Goal: Task Accomplishment & Management: Complete application form

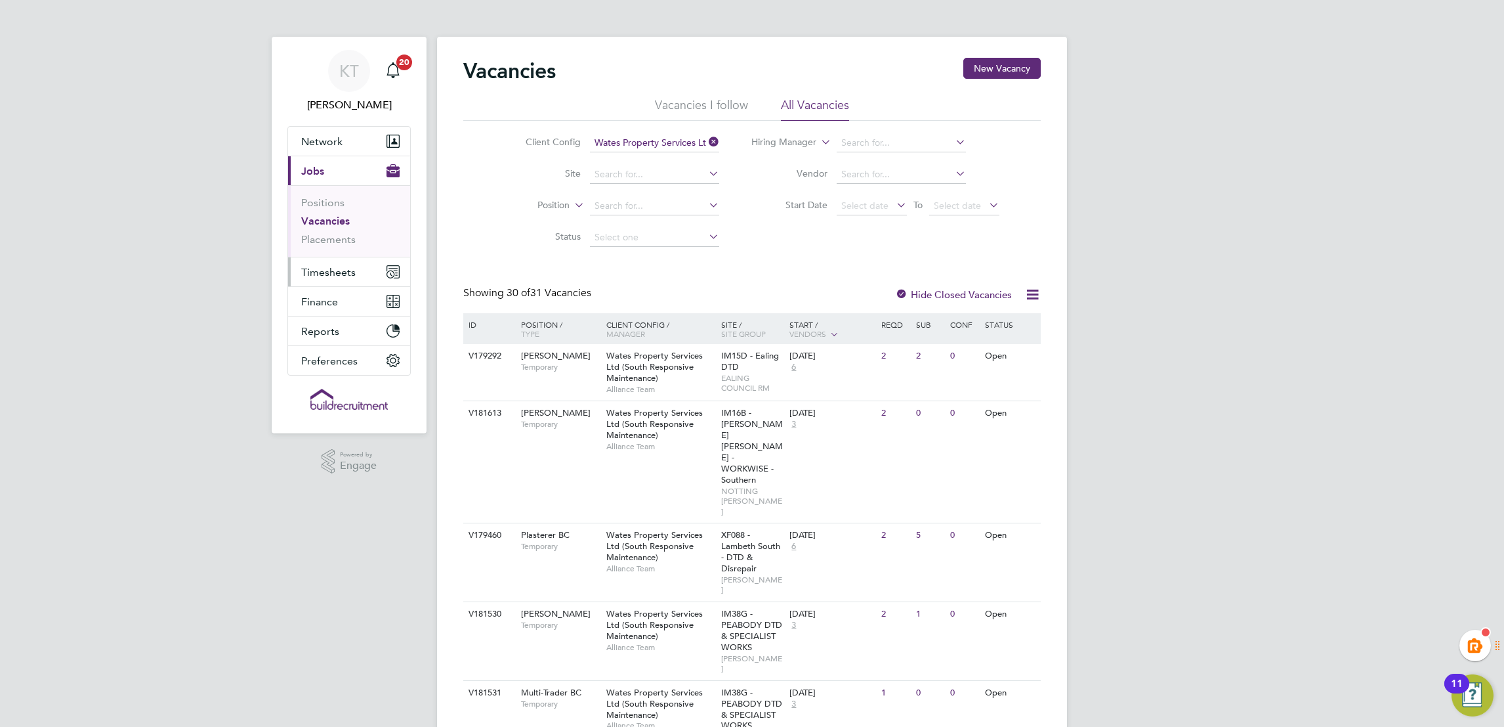
click at [337, 276] on span "Timesheets" at bounding box center [328, 272] width 54 height 12
click at [337, 228] on link "Timesheets" at bounding box center [328, 232] width 54 height 12
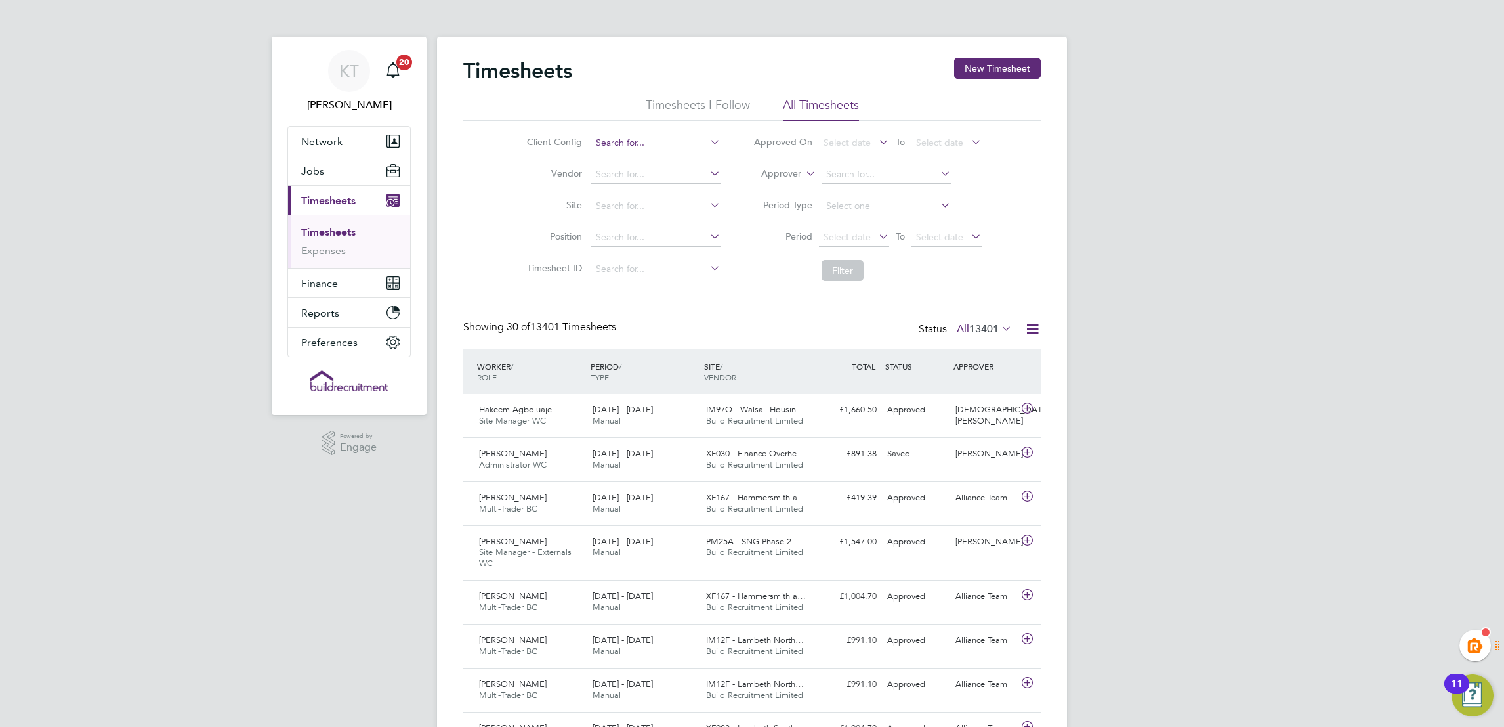
click at [643, 143] on input at bounding box center [655, 143] width 129 height 18
click at [380, 168] on button "Jobs" at bounding box center [349, 170] width 122 height 29
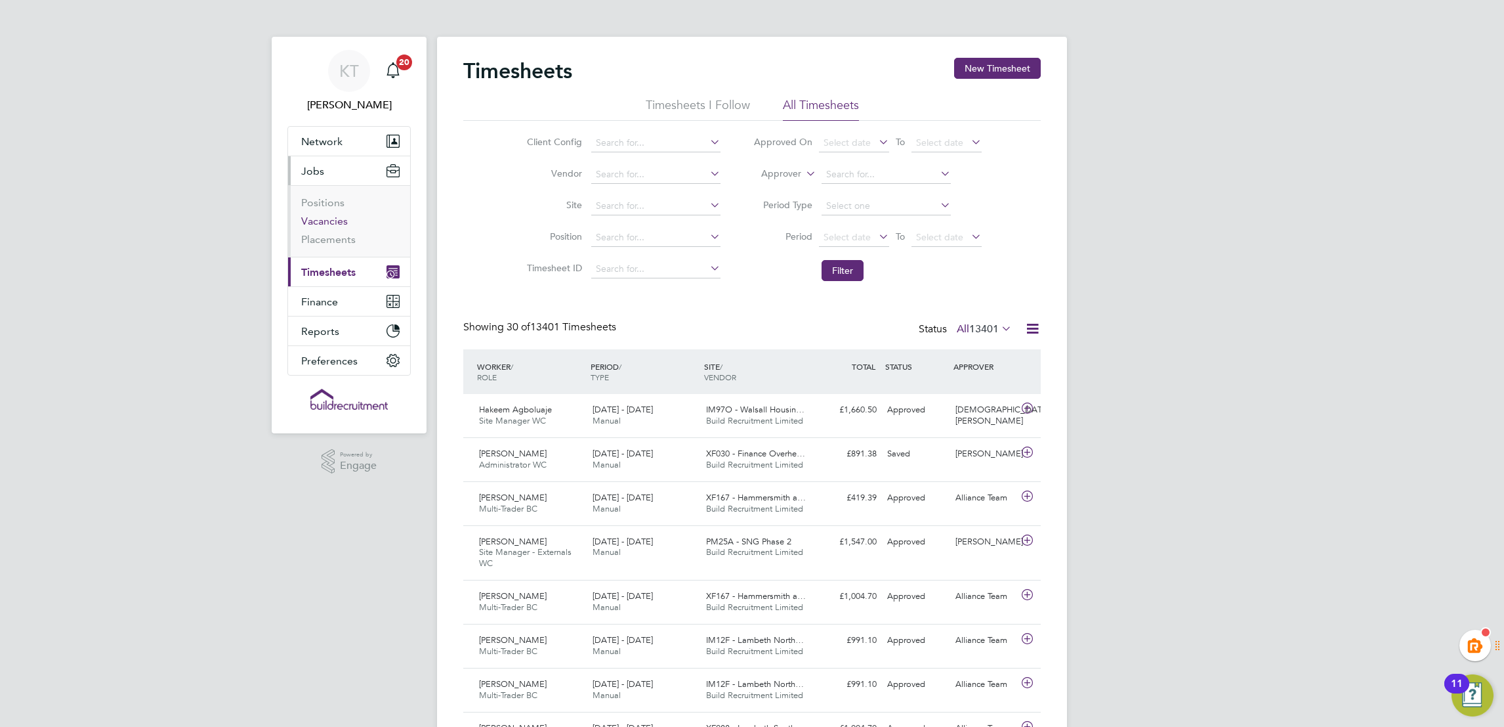
click at [329, 221] on link "Vacancies" at bounding box center [324, 221] width 47 height 12
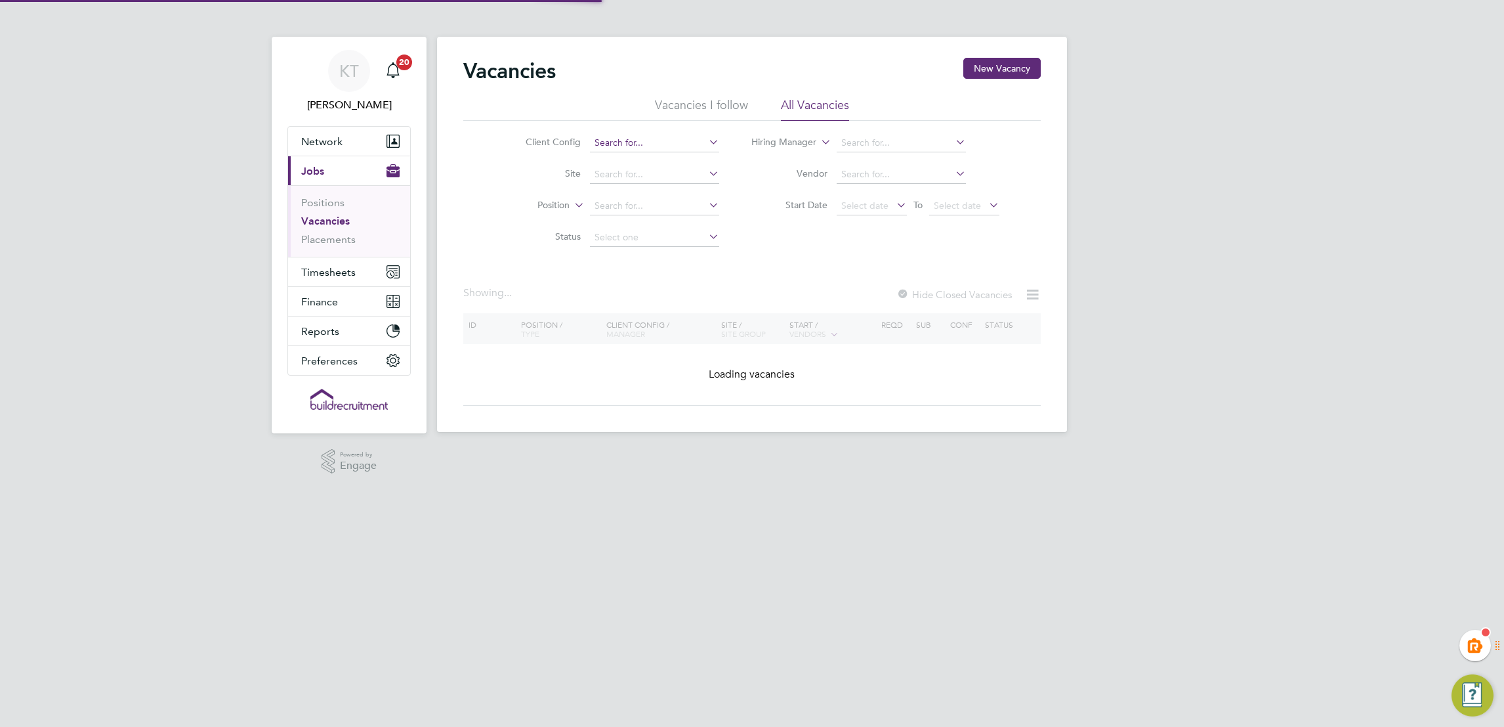
click at [631, 137] on input at bounding box center [654, 143] width 129 height 18
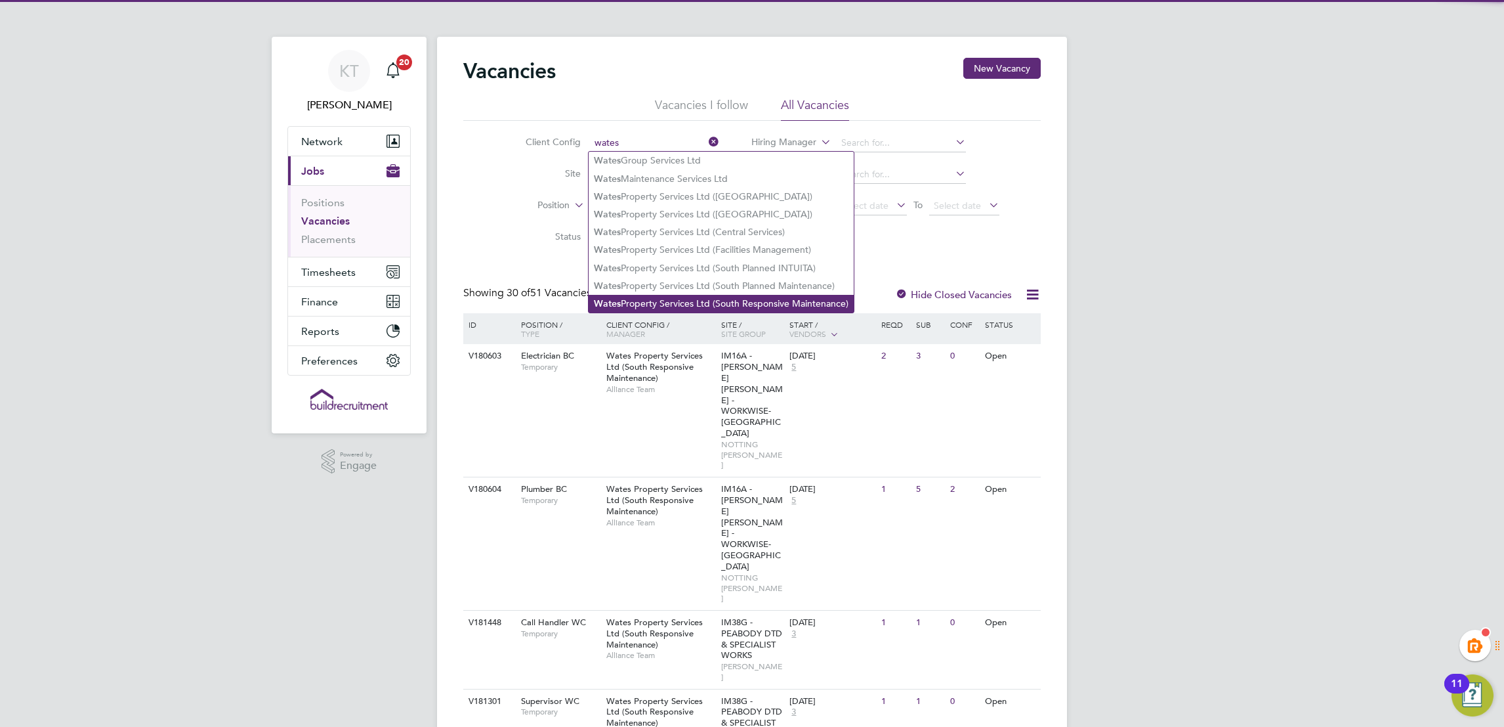
click at [704, 299] on li "Wates Property Services Ltd (South Responsive Maintenance)" at bounding box center [721, 304] width 265 height 18
type input "Wates Property Services Ltd (South Responsive Maintenance)"
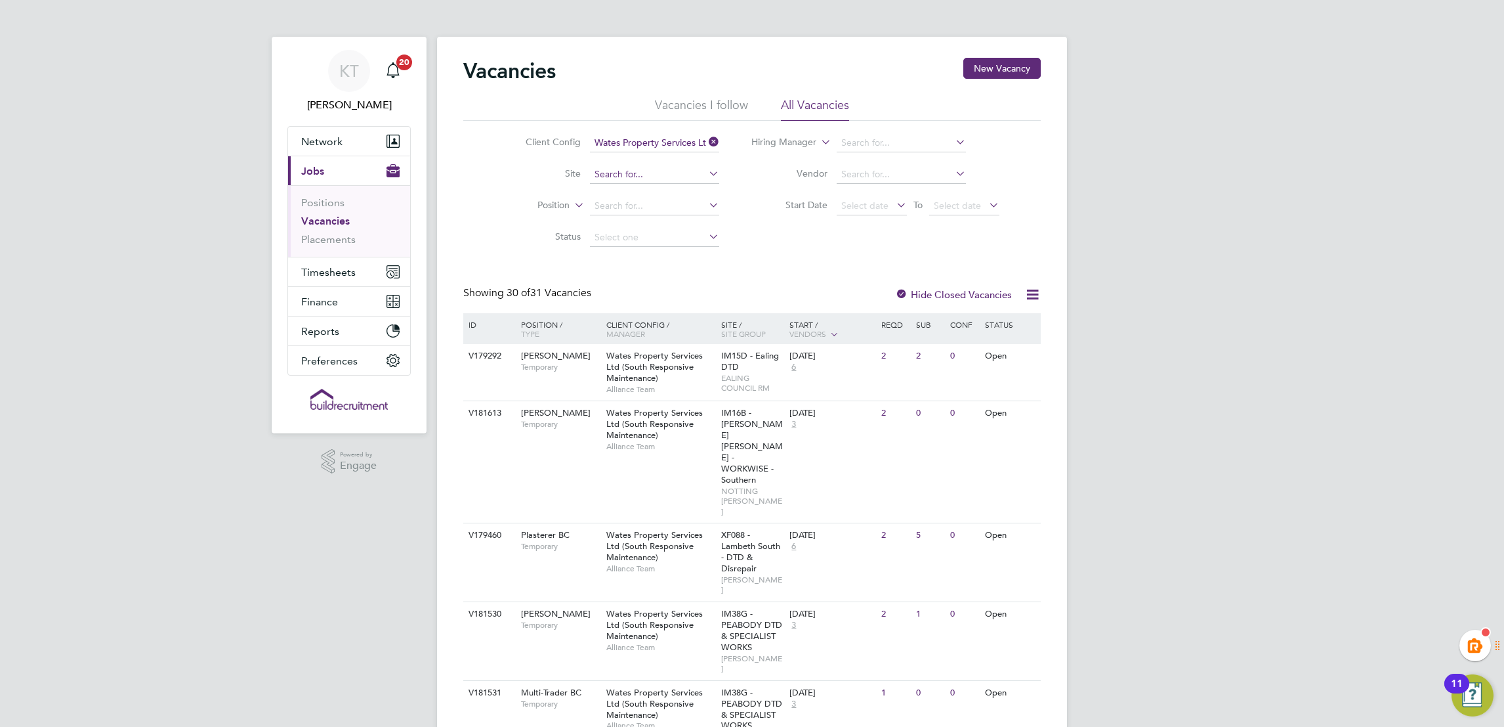
click at [635, 176] on input at bounding box center [654, 174] width 129 height 18
click at [783, 280] on li "IM16A - NOT T HILL - WORKWISE- North East" at bounding box center [768, 280] width 359 height 18
type input "IM16A - NOTT HILL - WORKWISE- North East"
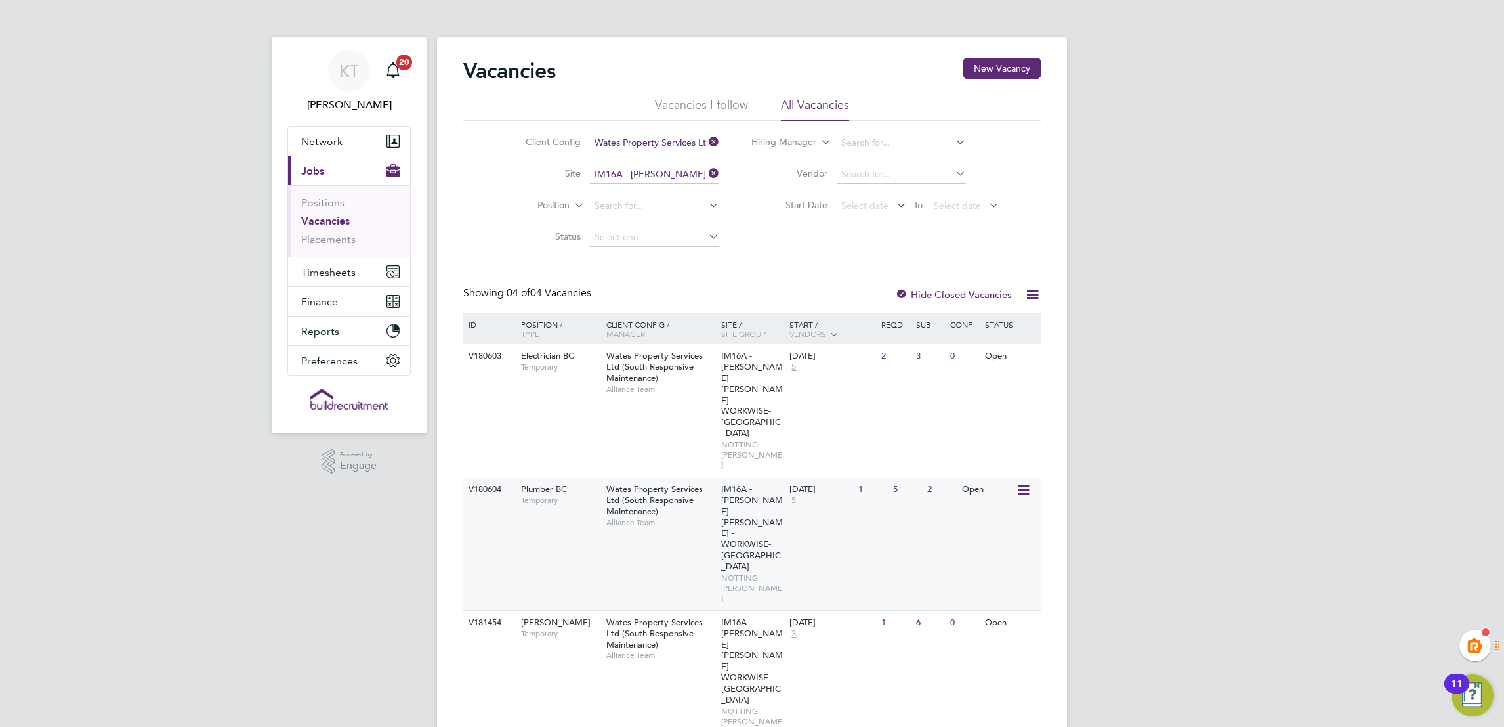
click at [580, 477] on div "V180604 Plumber BC Temporary Wates Property Services Ltd (South Responsive Main…" at bounding box center [752, 543] width 578 height 133
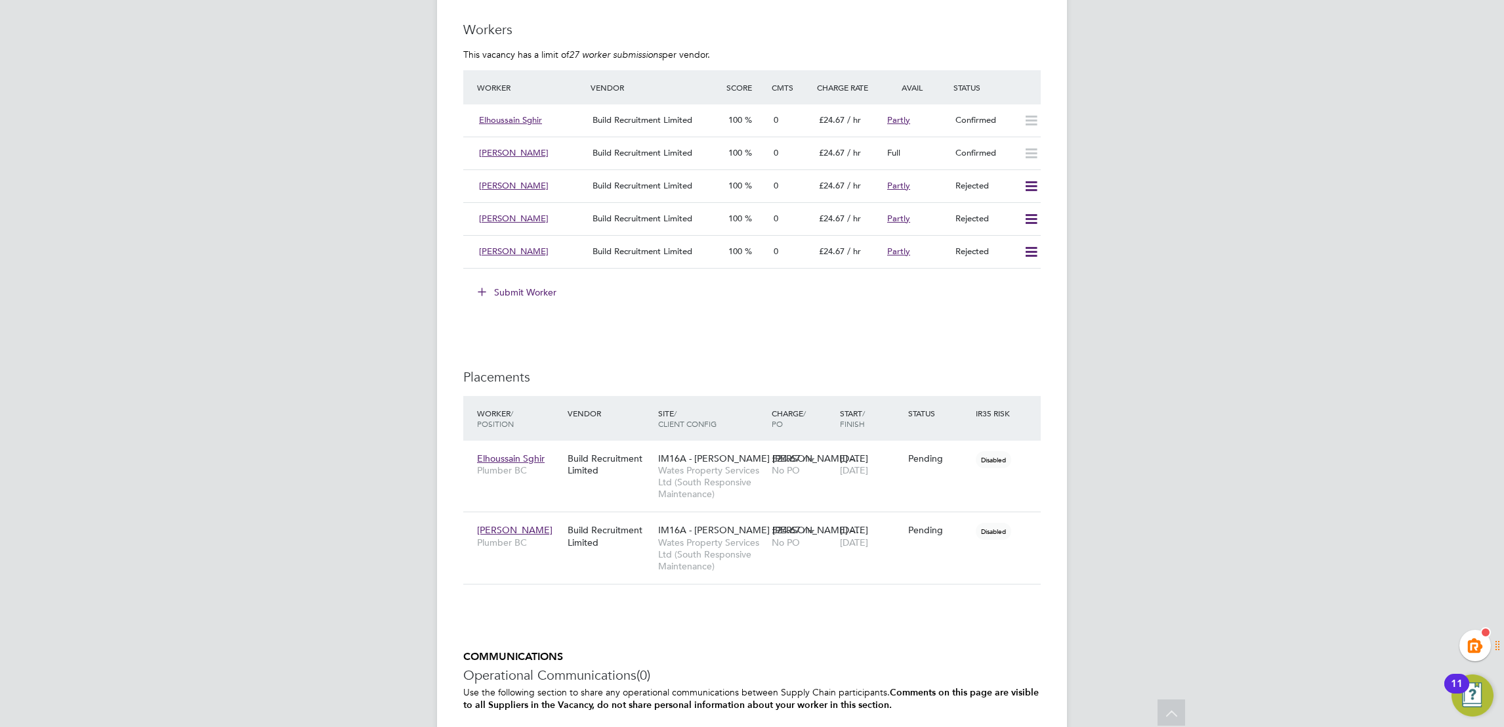
click at [549, 287] on button "Submit Worker" at bounding box center [518, 292] width 98 height 21
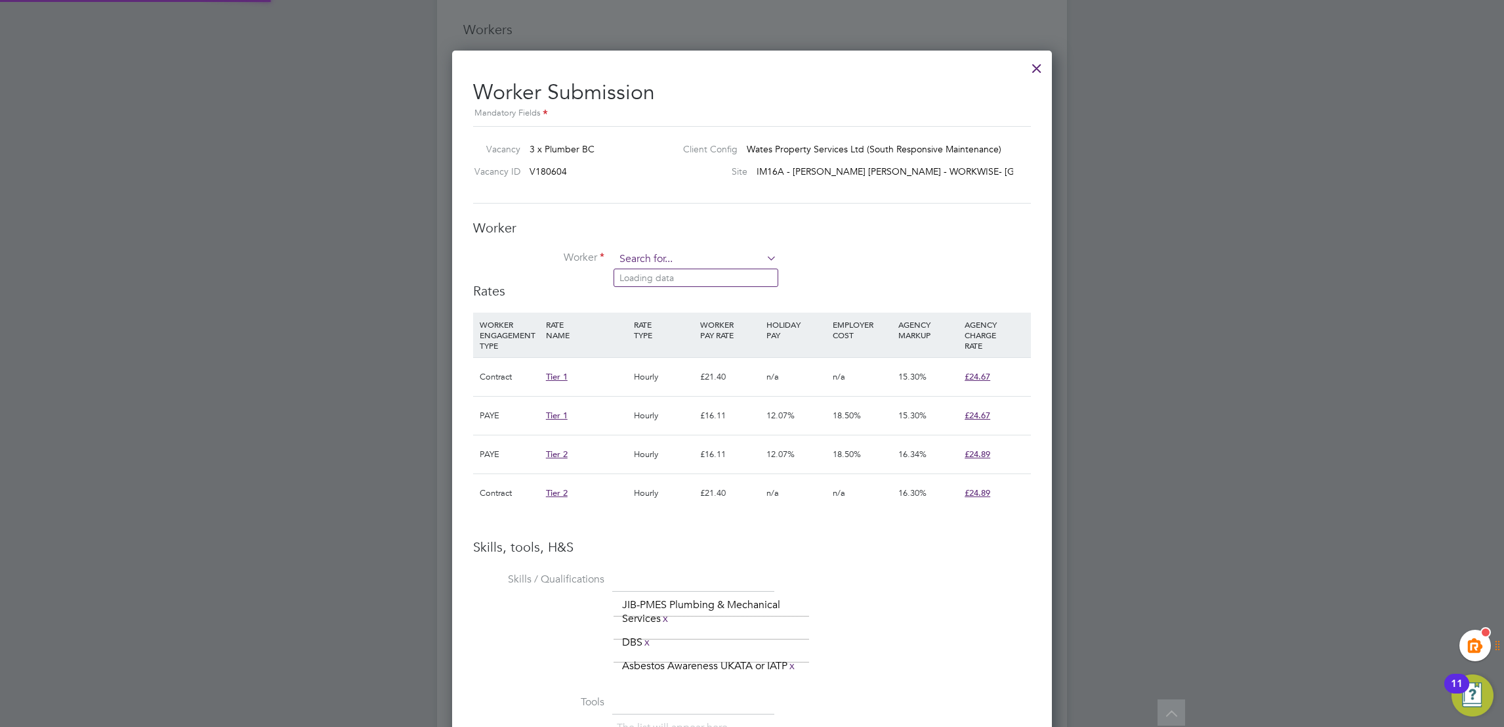
click at [727, 251] on input at bounding box center [696, 259] width 162 height 20
click at [653, 272] on li "Worker" at bounding box center [752, 265] width 558 height 33
click at [644, 255] on input at bounding box center [696, 259] width 162 height 20
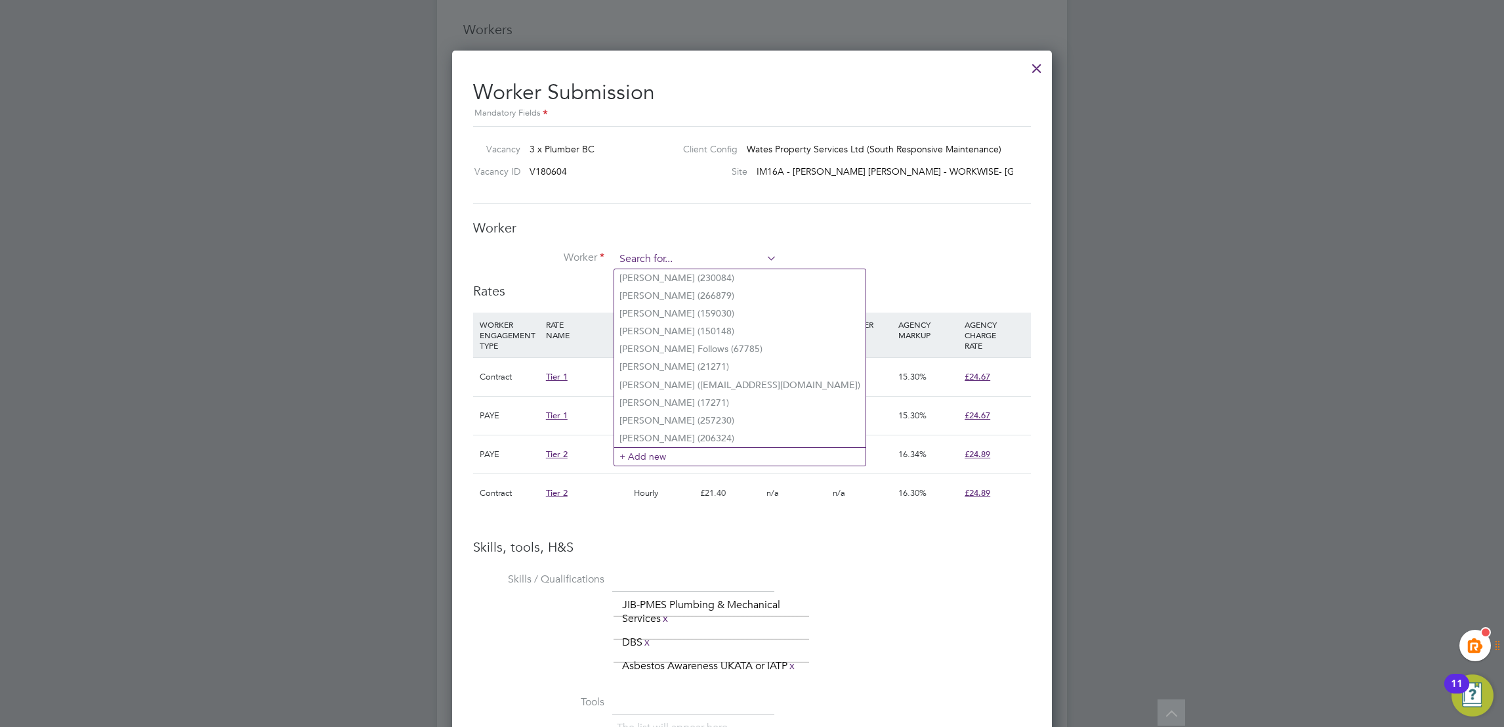
paste input "markwhadley1976@gmail.com"
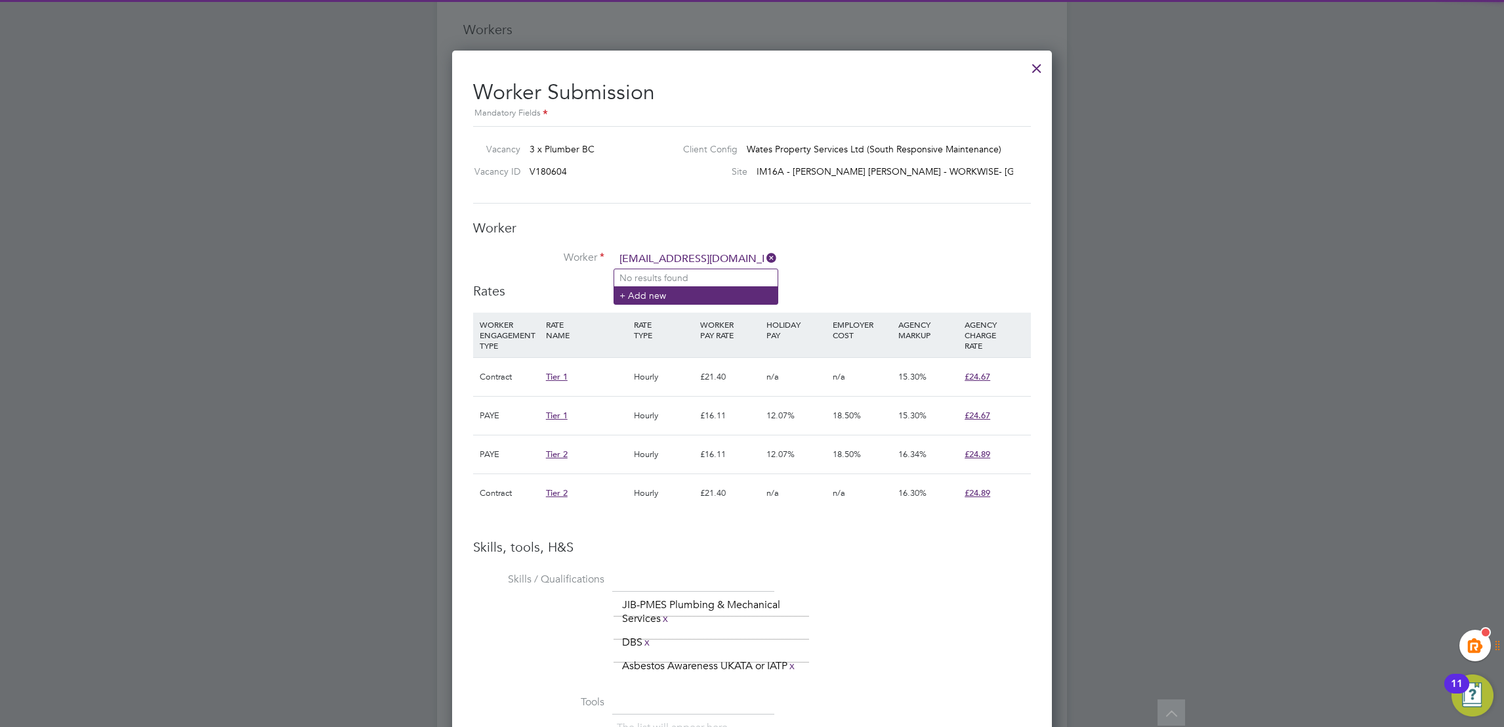
type input "markwhadley1976@gmail.com"
click at [675, 288] on li "+ Add new" at bounding box center [695, 295] width 163 height 18
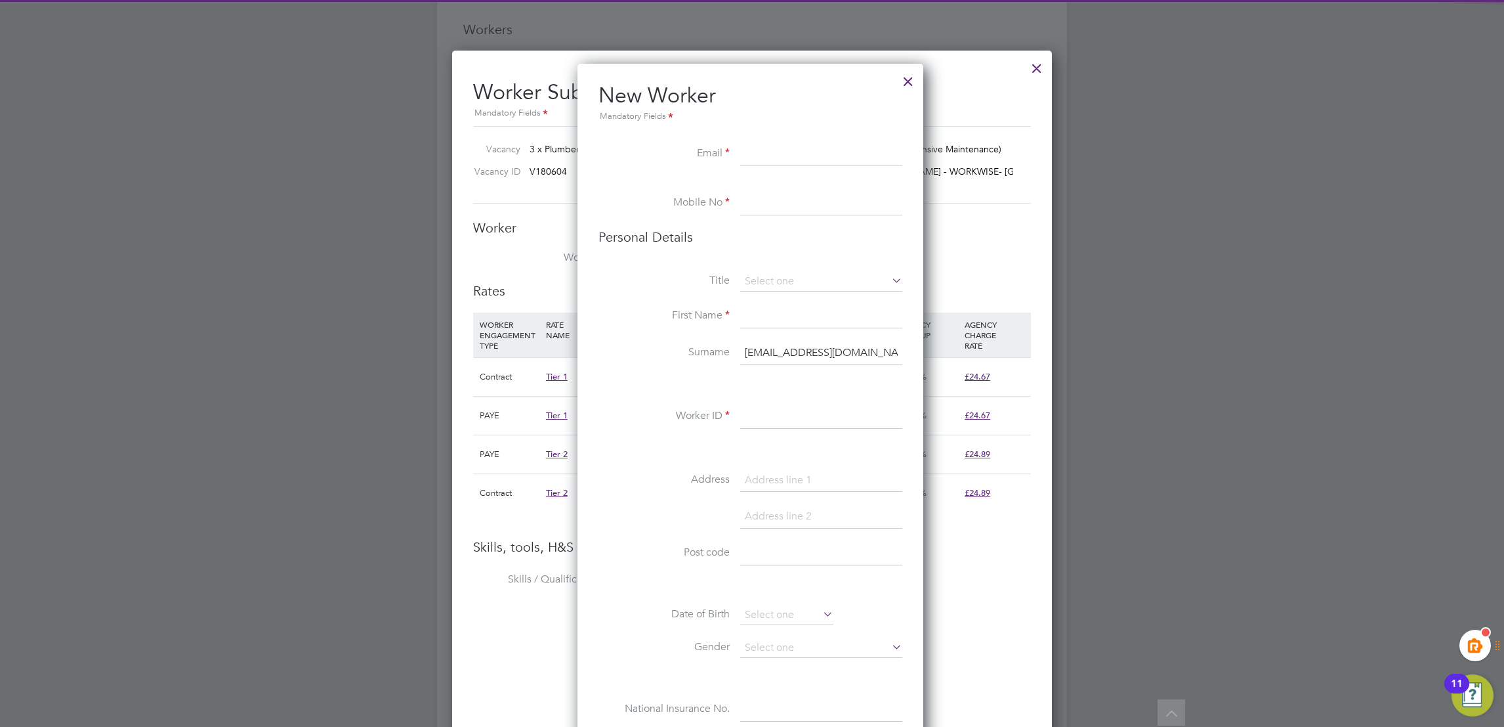
click at [763, 144] on input at bounding box center [821, 154] width 162 height 24
paste input "markwhadley1976@gmail.com"
type input "markwhadley1976@gmail.com"
click at [751, 204] on input at bounding box center [821, 204] width 162 height 24
paste input "07375962015"
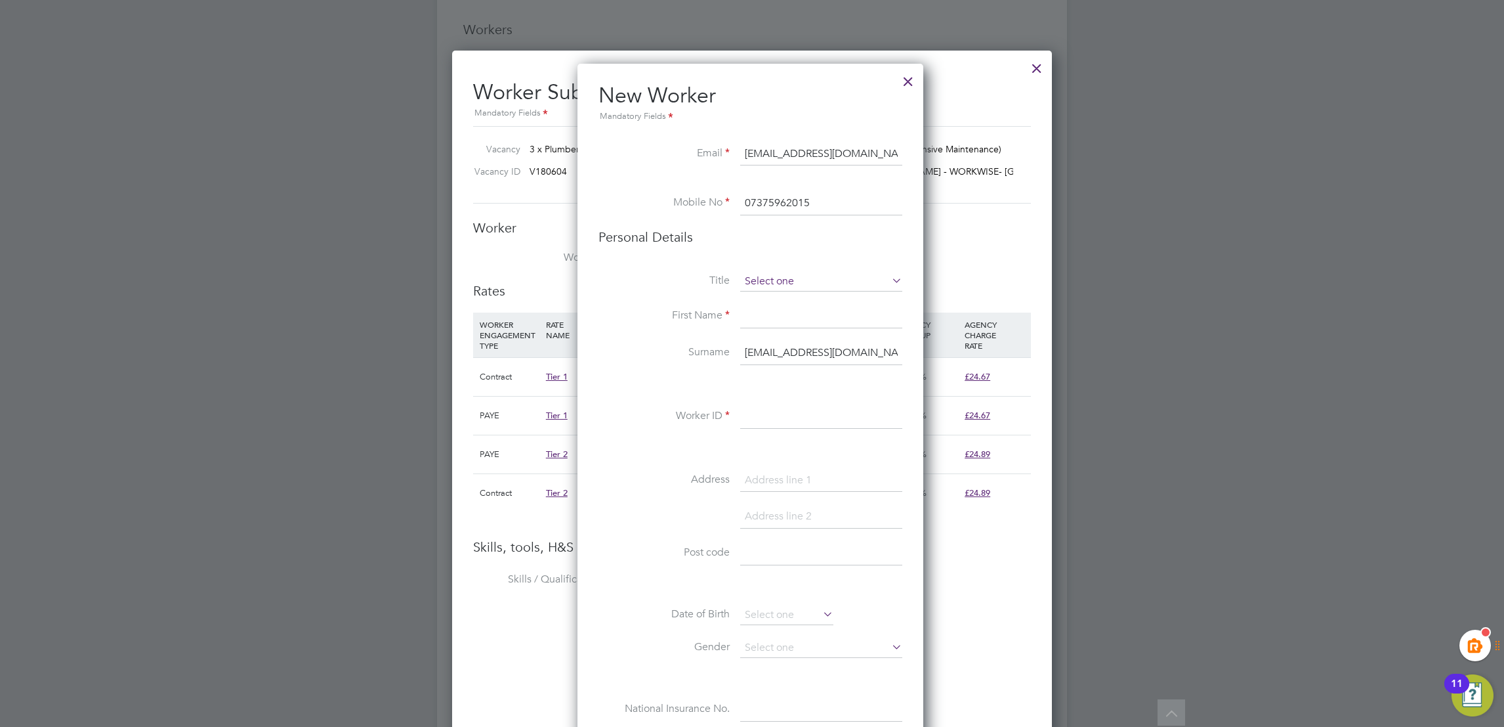
type input "07375962015"
click at [754, 284] on input at bounding box center [821, 282] width 162 height 20
click at [767, 299] on li "Mr" at bounding box center [821, 299] width 163 height 17
type input "Mr"
drag, startPoint x: 780, startPoint y: 319, endPoint x: 775, endPoint y: 331, distance: 13.2
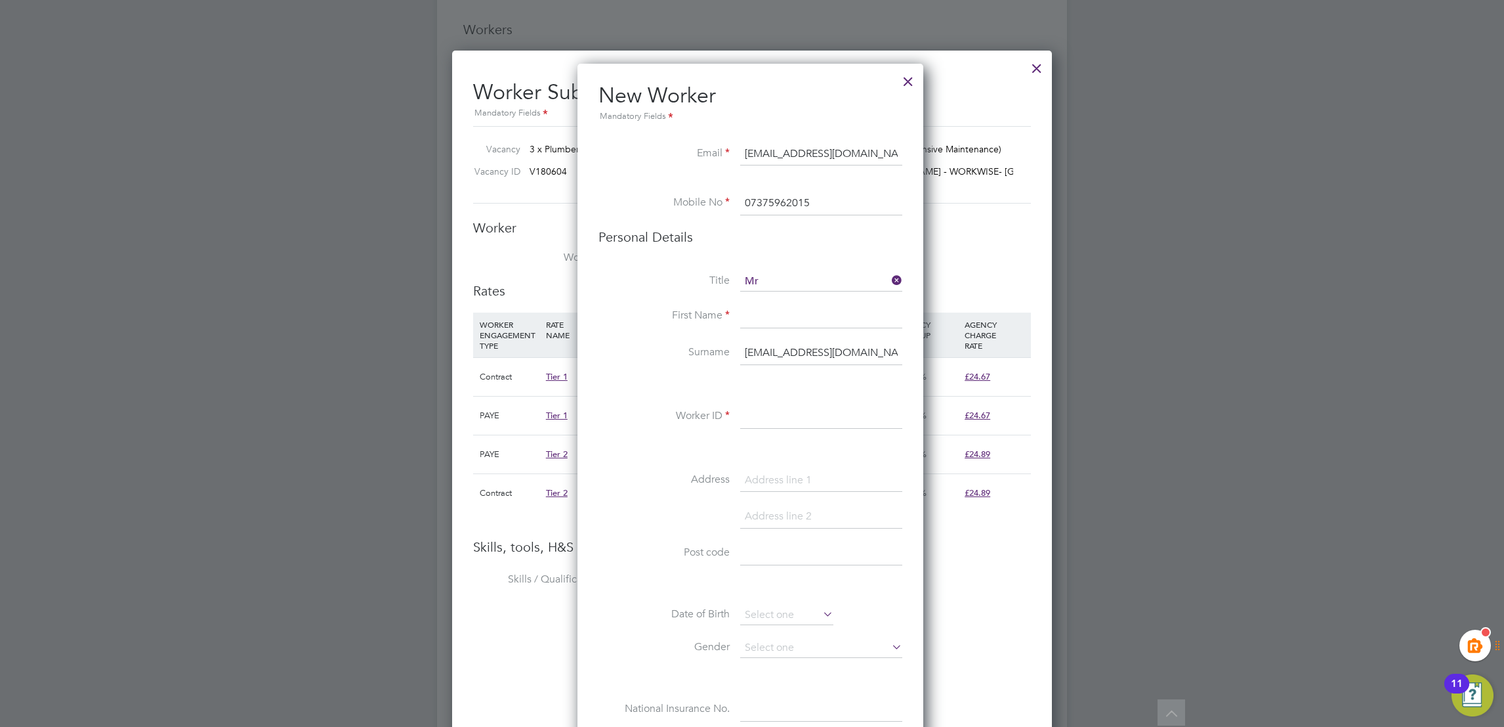
click at [780, 319] on input at bounding box center [821, 317] width 162 height 24
type input "L"
type input "Mark"
click at [765, 355] on input "markwhadley1976@gmail.com" at bounding box center [821, 353] width 162 height 24
click at [766, 347] on input "markwhadley1976@gmail.com" at bounding box center [821, 353] width 162 height 24
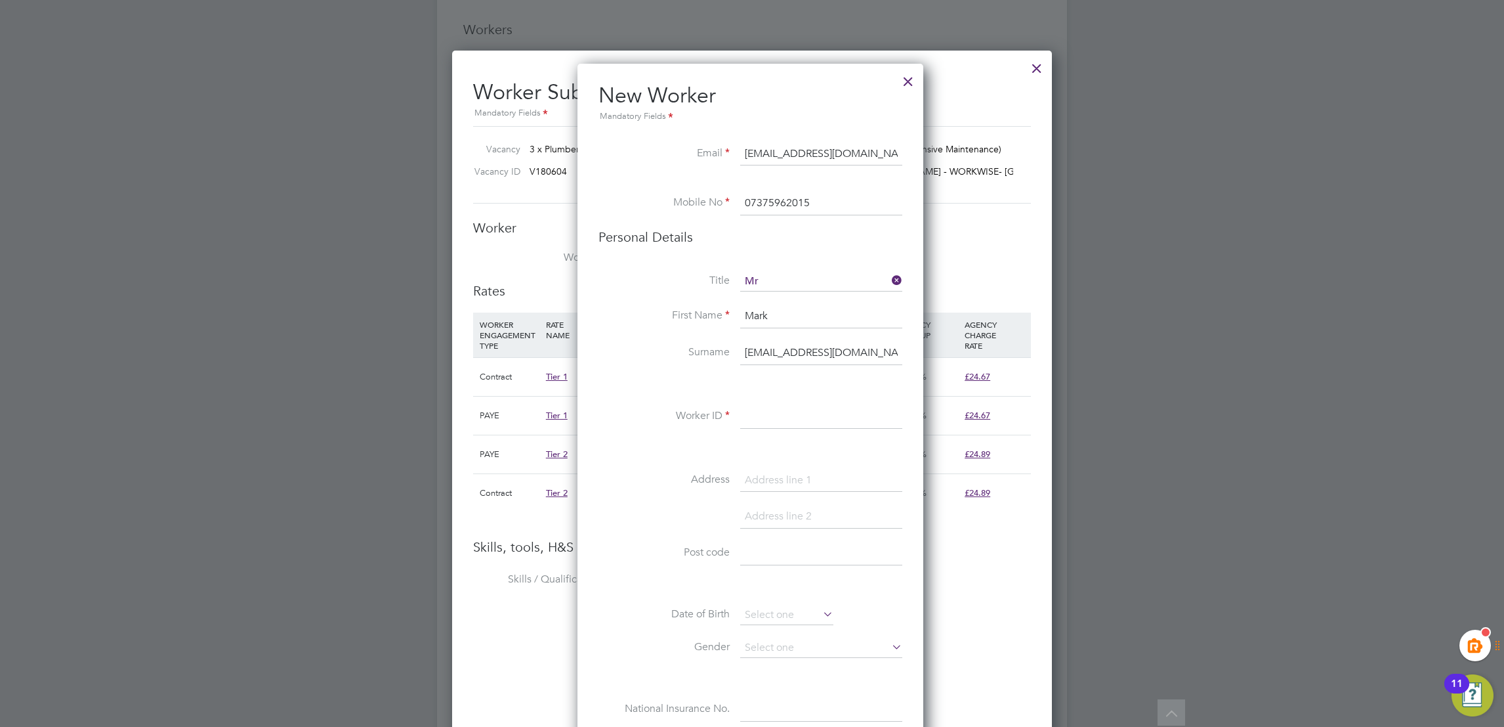
click at [766, 347] on input "markwhadley1976@gmail.com" at bounding box center [821, 353] width 162 height 24
click at [767, 343] on input "markwhadley1976@gmail.com" at bounding box center [821, 353] width 162 height 24
click at [771, 351] on input "markwhadley1976@gmail.com" at bounding box center [821, 353] width 162 height 24
click at [774, 343] on input "markwhadley1976@gmail.com" at bounding box center [821, 353] width 162 height 24
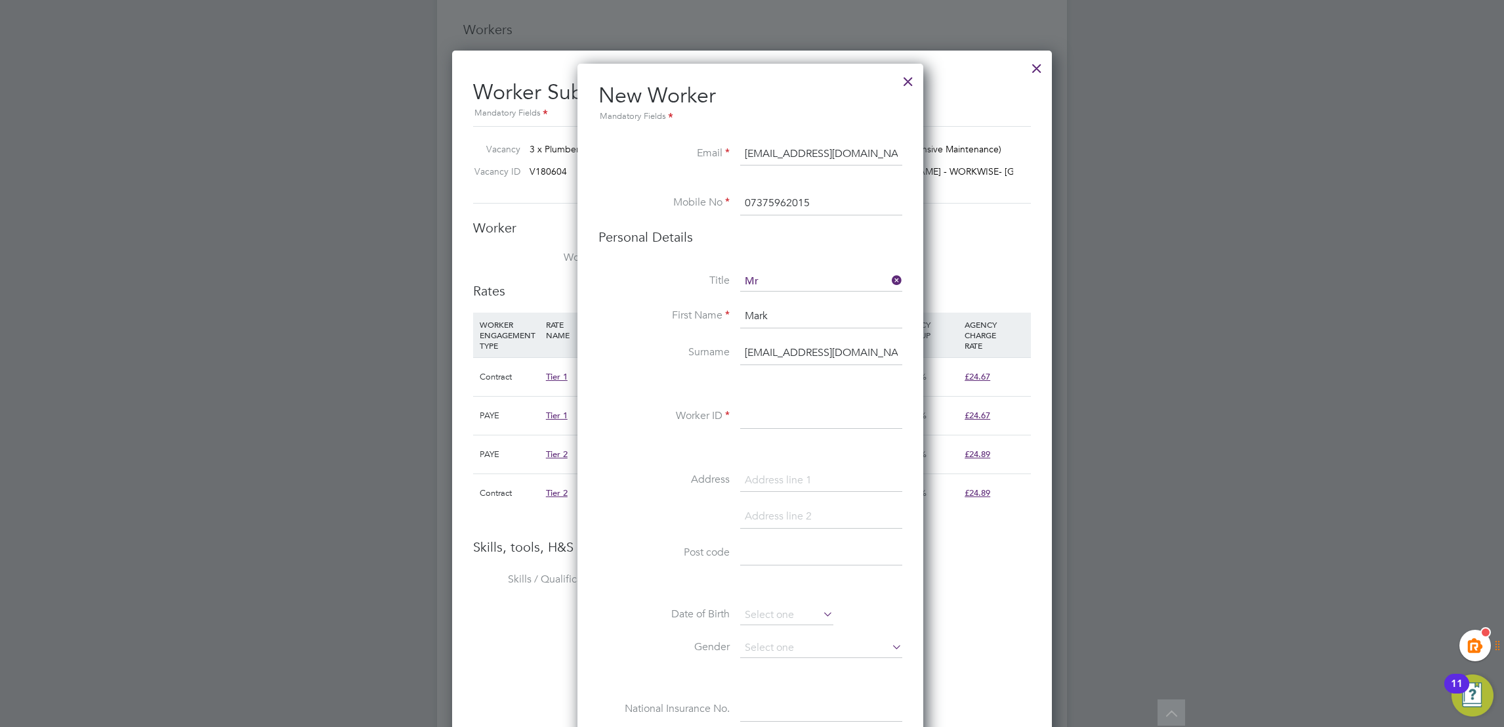
click at [789, 351] on input "markwhadley1976@gmail.com" at bounding box center [821, 353] width 162 height 24
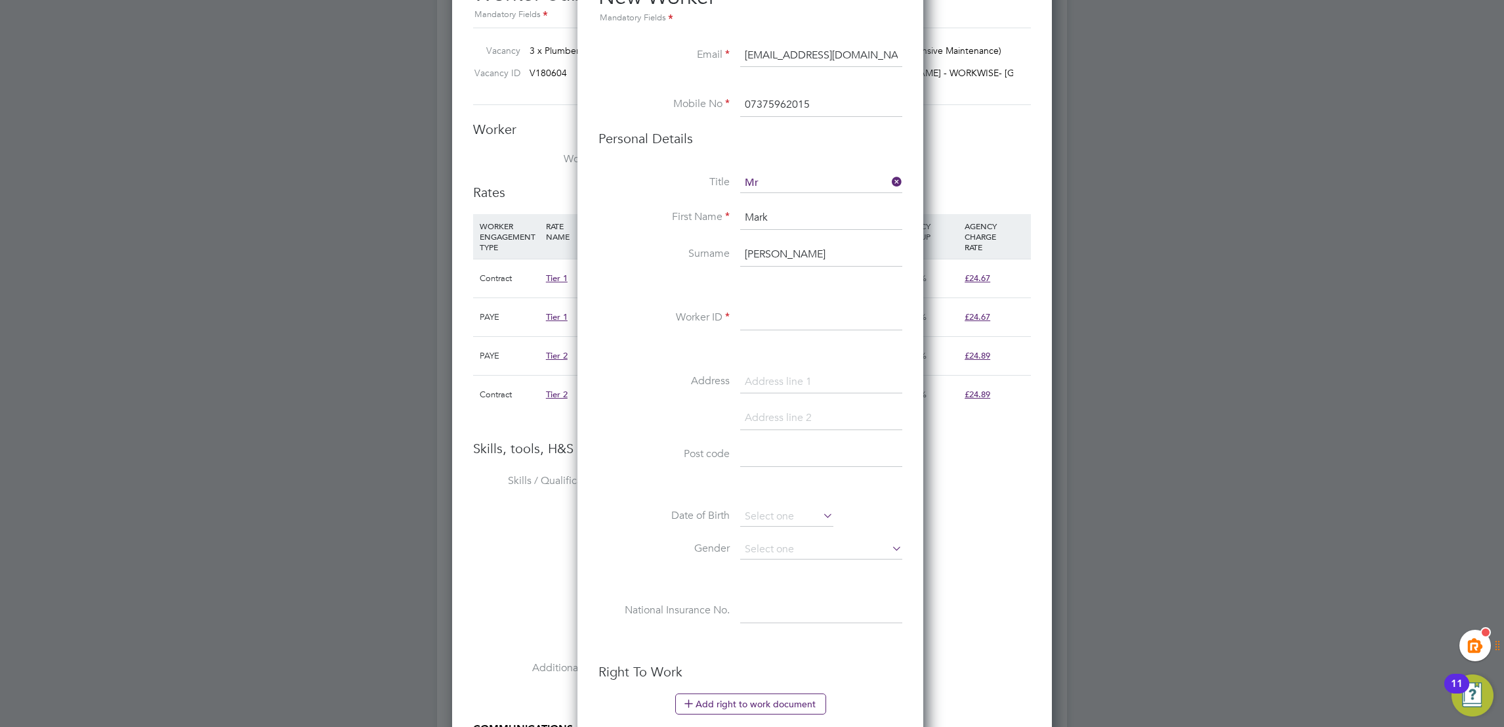
type input "Hadley"
click at [802, 320] on input at bounding box center [821, 319] width 162 height 24
paste input "312403"
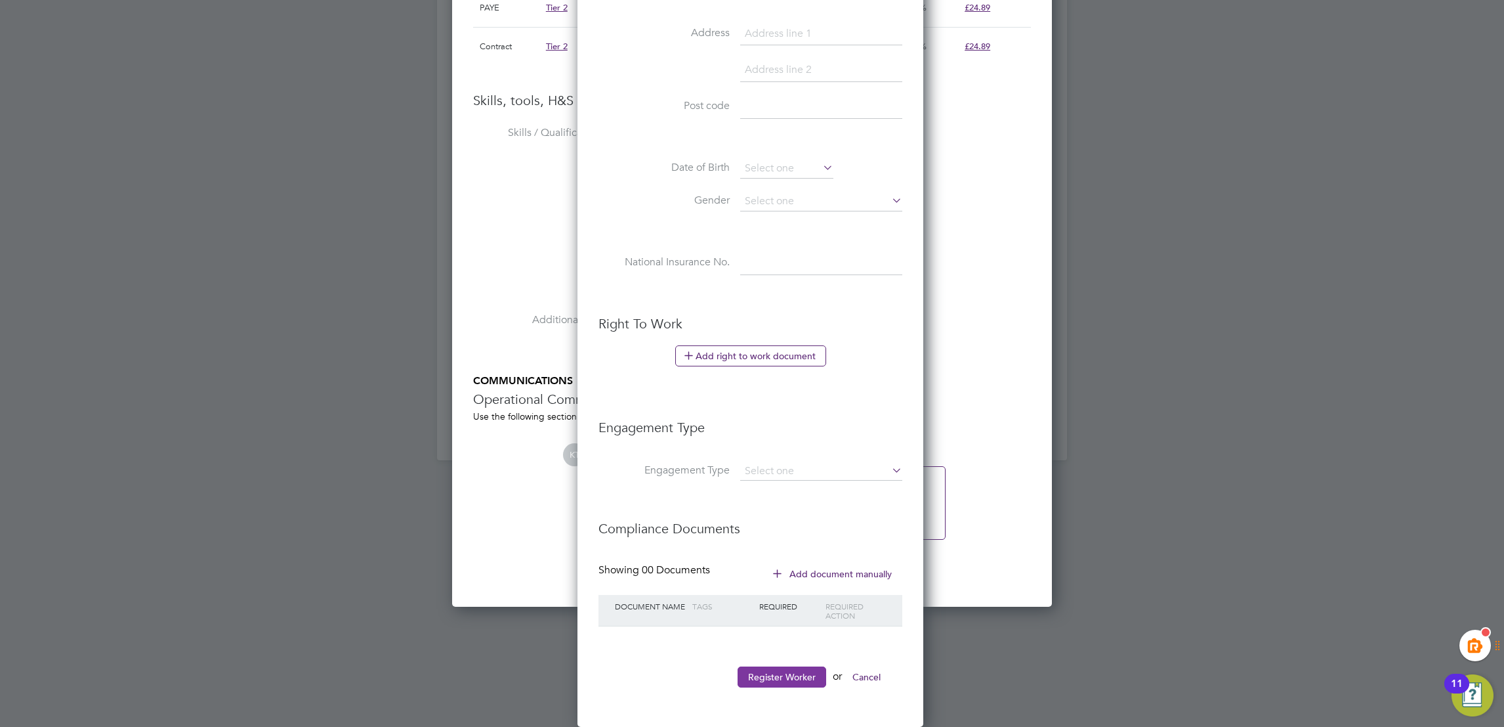
type input "312403"
click at [773, 665] on ul "New Worker Mandatory Fields Email markwhadley1976@gmail.com Mobile No 073759620…" at bounding box center [751, 168] width 304 height 1065
click at [786, 679] on button "Register Worker" at bounding box center [782, 676] width 89 height 21
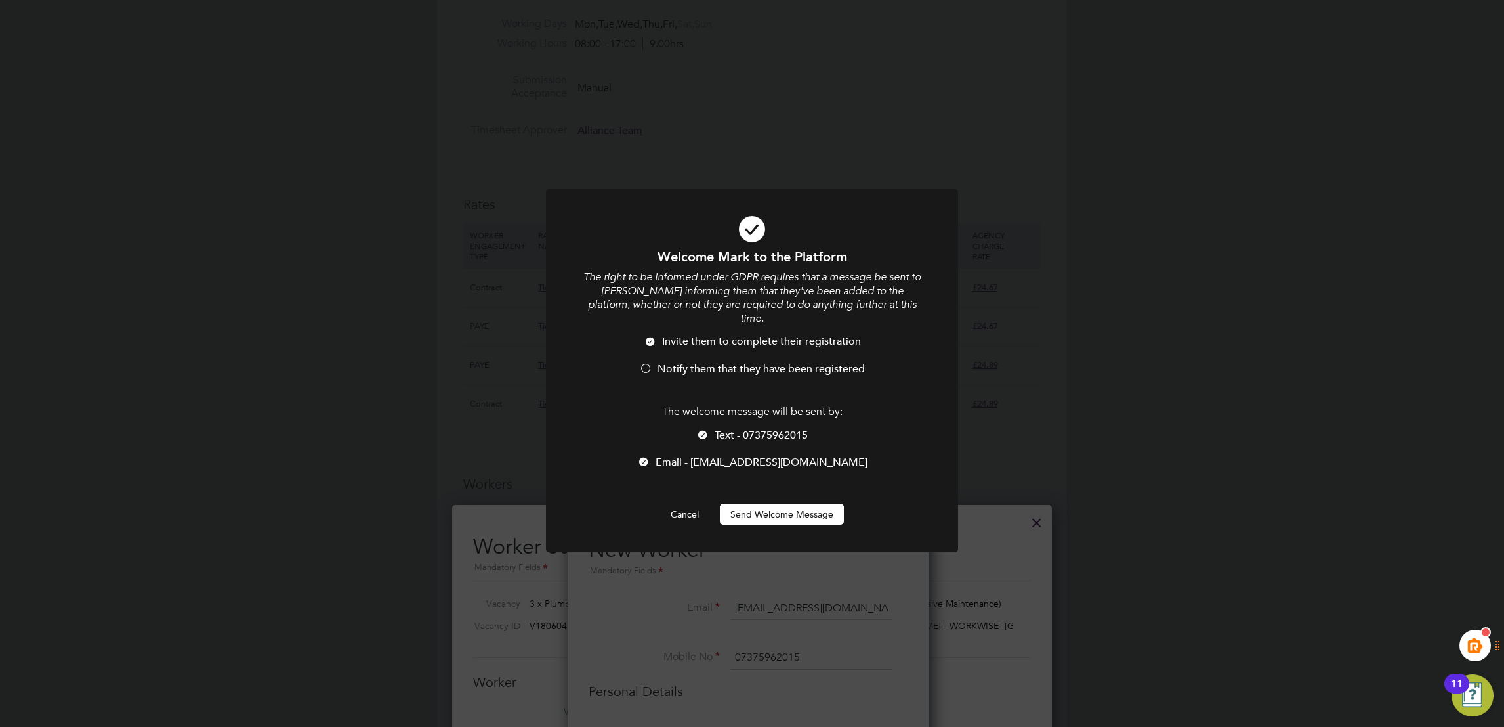
drag, startPoint x: 766, startPoint y: 515, endPoint x: 791, endPoint y: 511, distance: 25.2
click at [769, 515] on div at bounding box center [752, 370] width 412 height 363
click at [794, 503] on button "Send Welcome Message" at bounding box center [782, 513] width 124 height 21
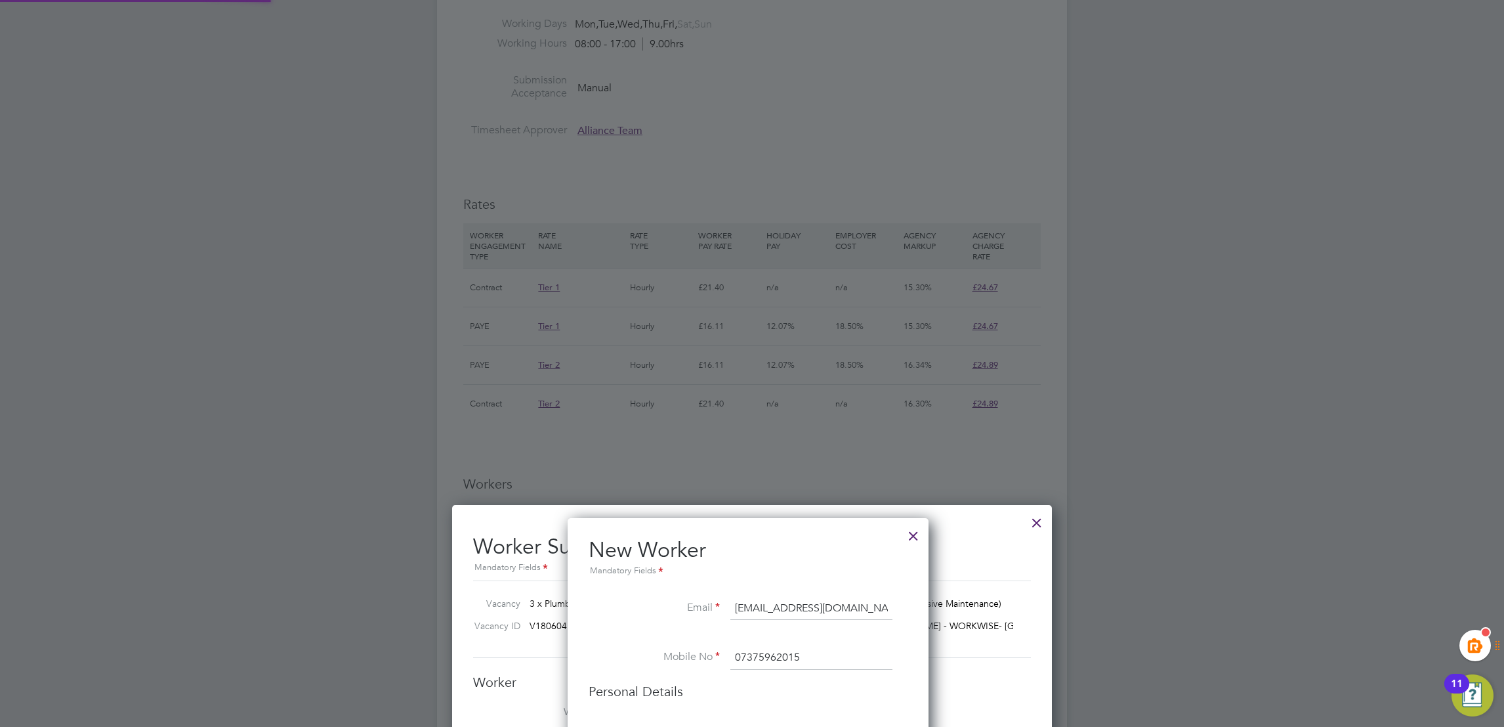
type input "Mark Hadley (312403)"
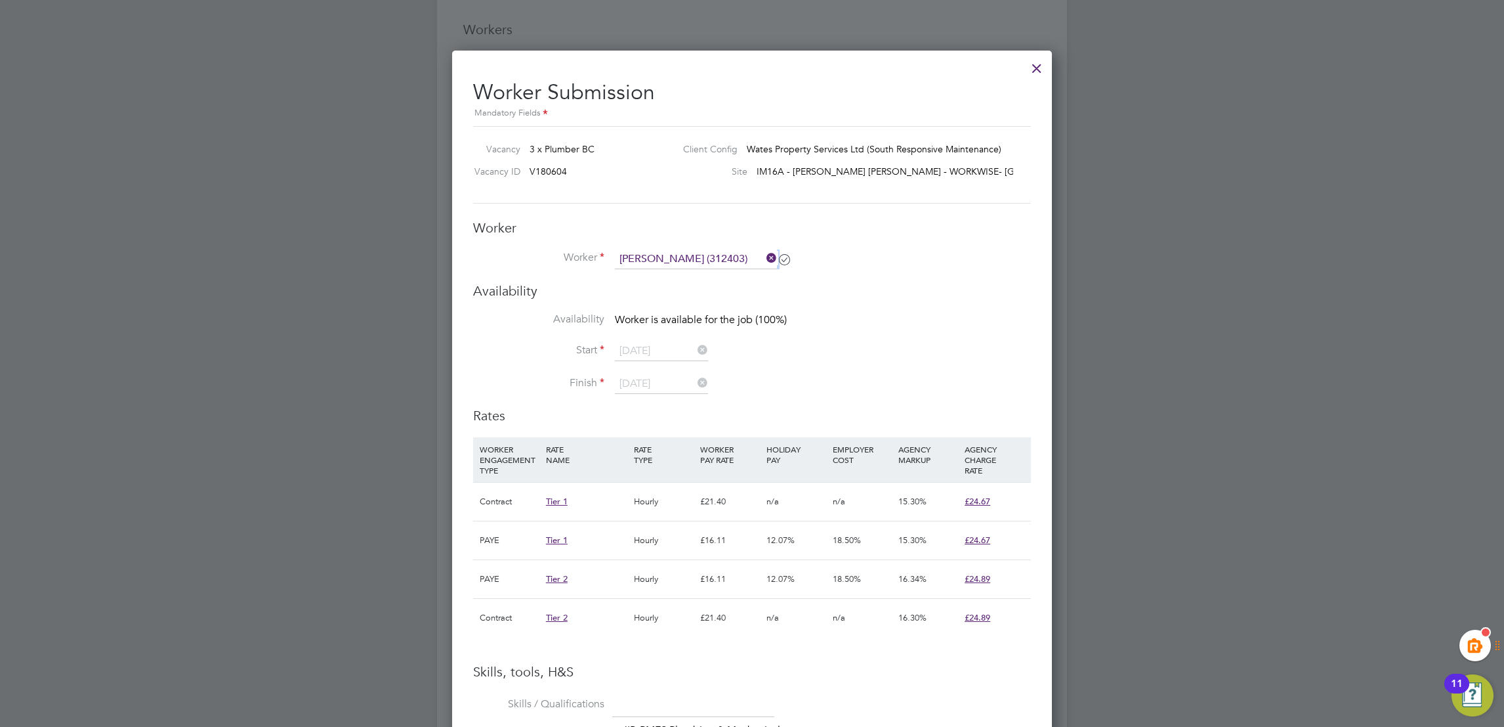
drag, startPoint x: 777, startPoint y: 252, endPoint x: 770, endPoint y: 245, distance: 9.3
click at [773, 249] on li "Worker Mark Hadley (312403)" at bounding box center [752, 265] width 558 height 33
click at [764, 257] on icon at bounding box center [764, 258] width 0 height 18
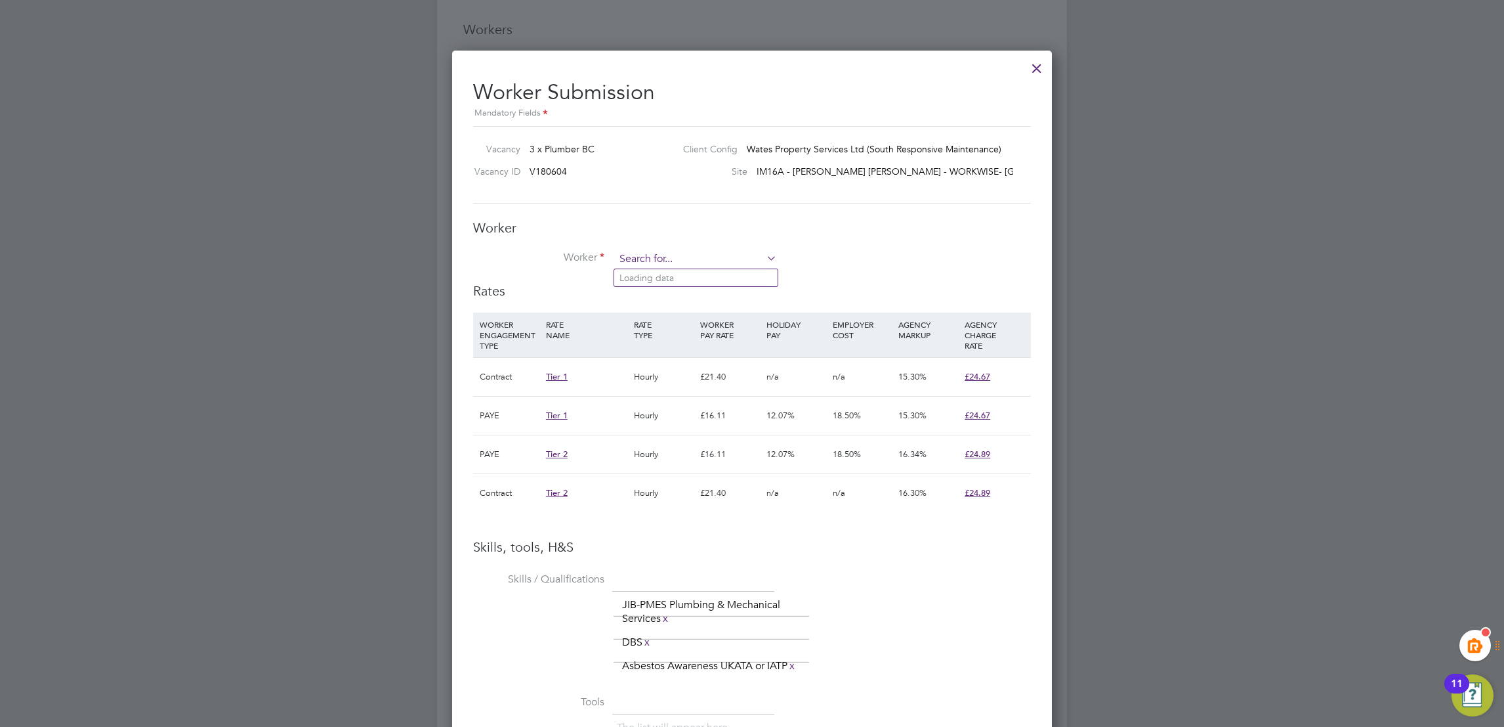
click at [679, 257] on input at bounding box center [696, 259] width 162 height 20
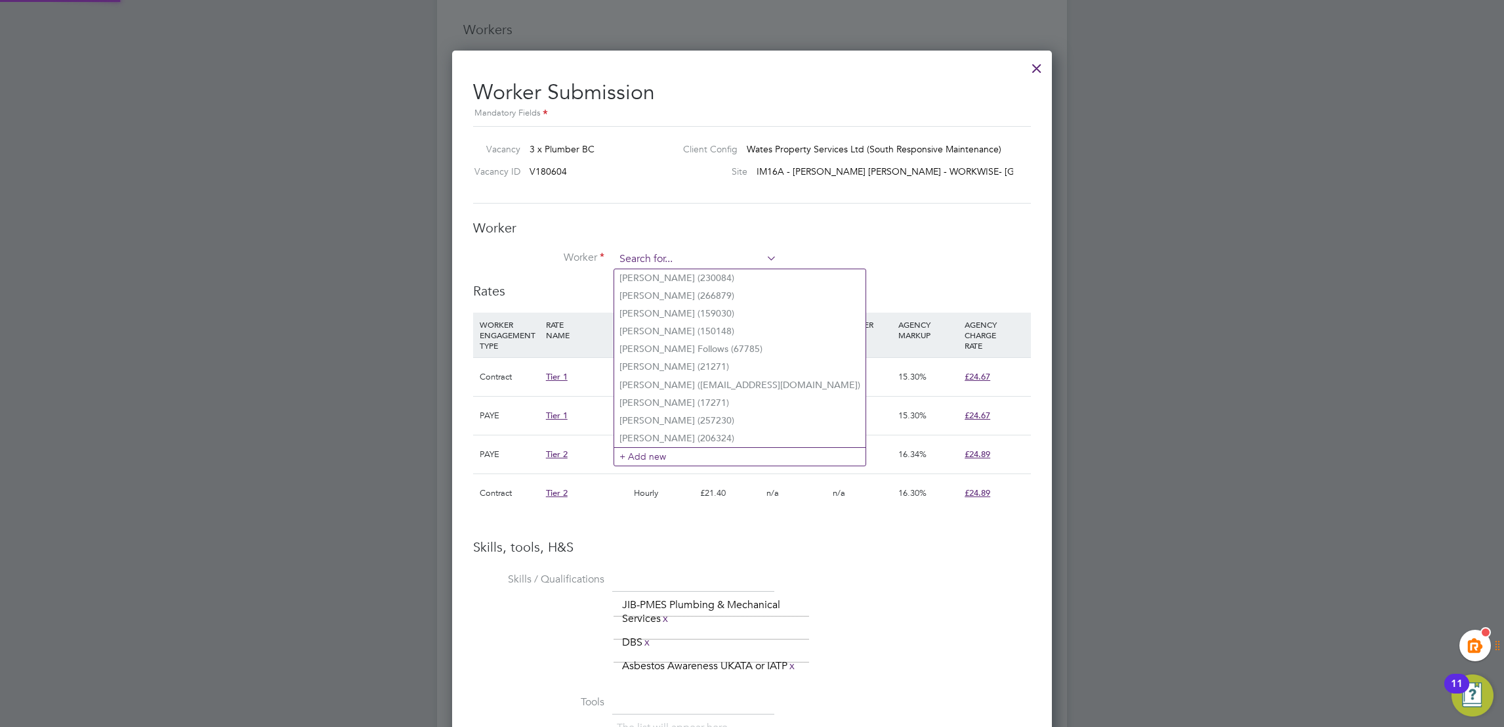
paste input "312403"
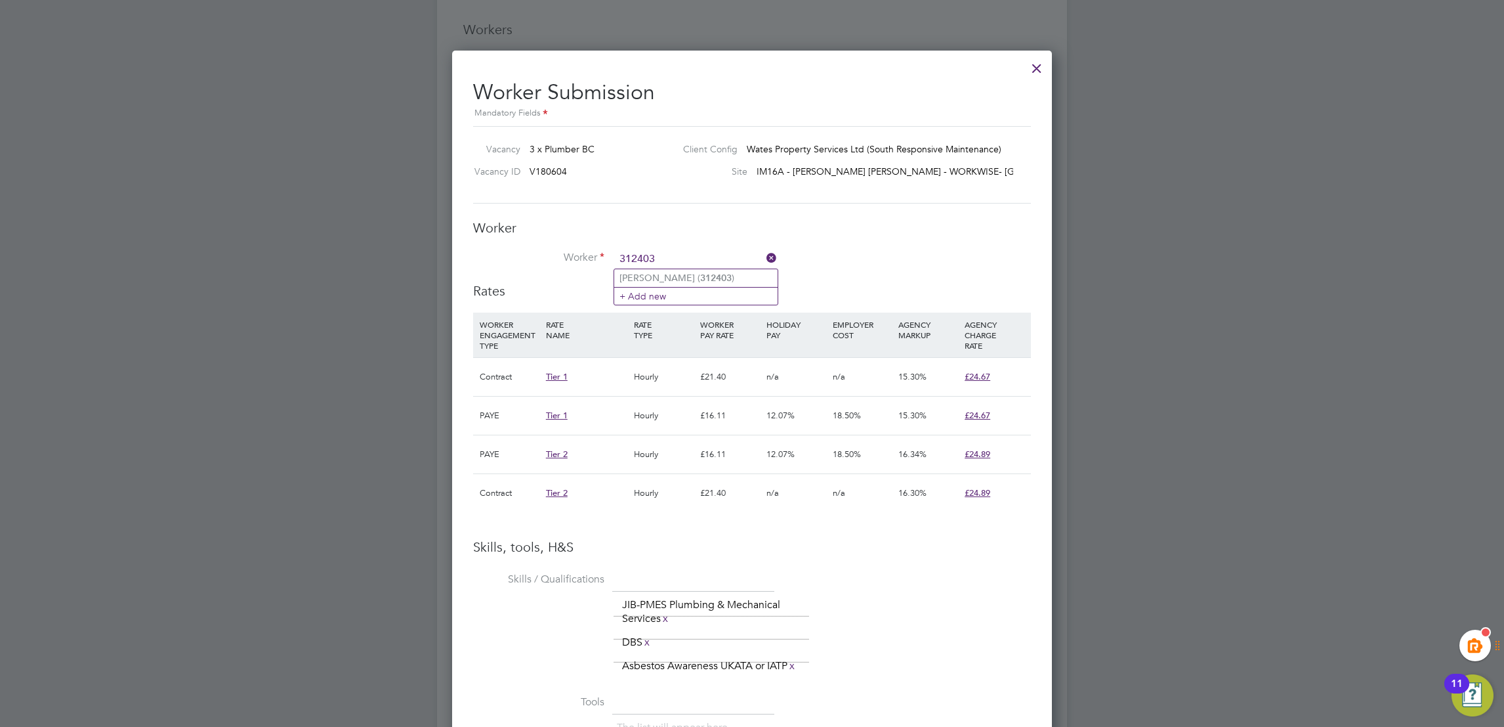
click at [663, 280] on li "Mark Hadley ( 312403 )" at bounding box center [695, 278] width 163 height 18
type input "Mark Hadley (312403)"
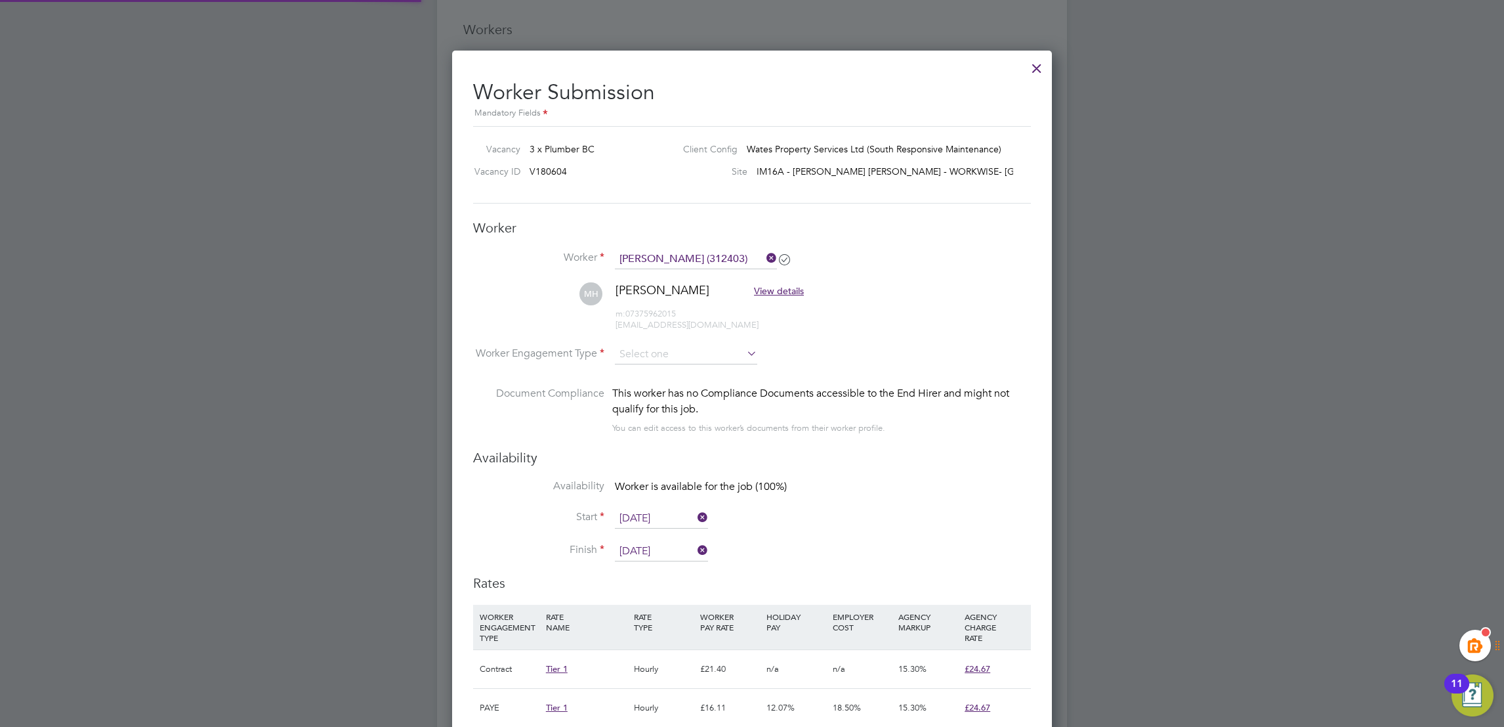
click at [653, 342] on li "MH Mark Hadley View details m: 07375962015 markwhadley1976@gmail.com" at bounding box center [752, 313] width 558 height 62
click at [686, 360] on input at bounding box center [686, 355] width 142 height 20
click at [687, 373] on li "Contract" at bounding box center [686, 372] width 144 height 17
type input "Contract"
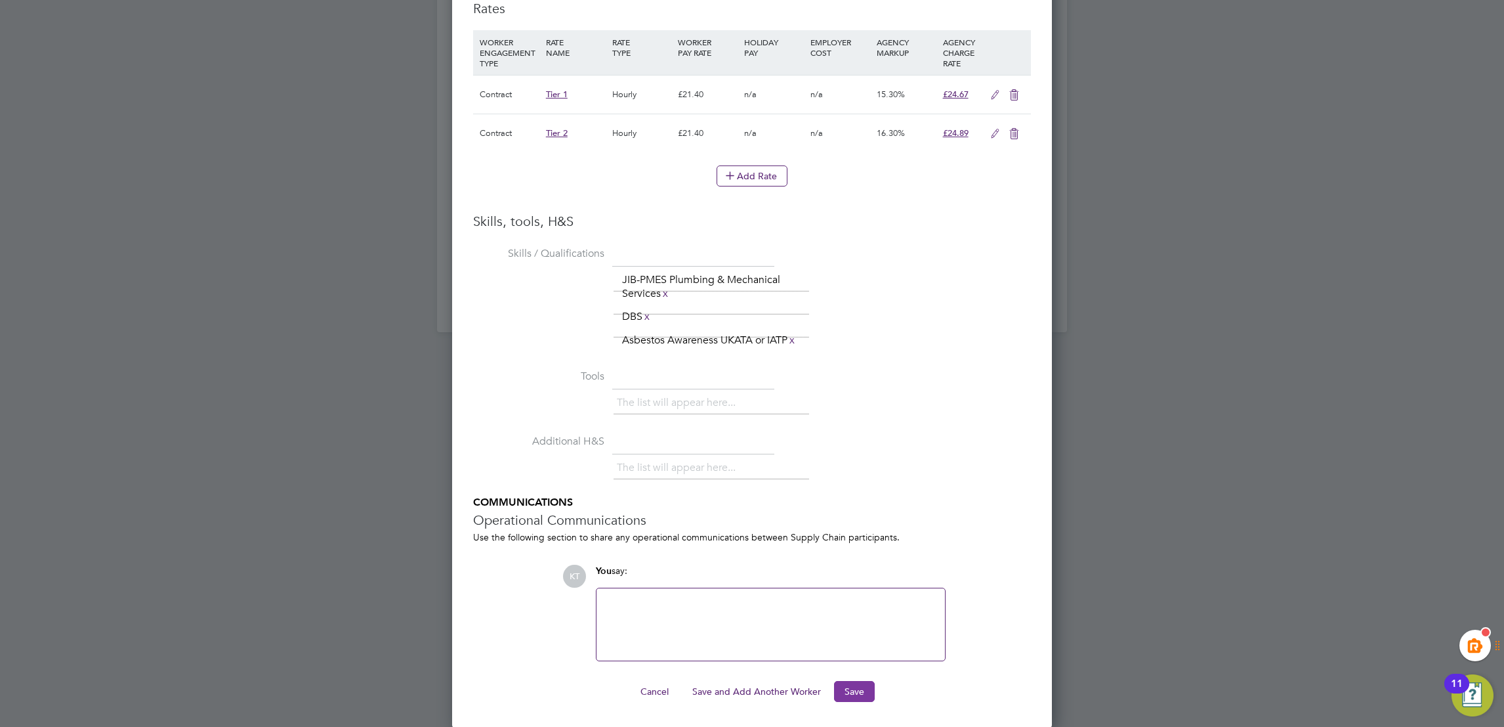
click at [868, 700] on button "Save" at bounding box center [854, 691] width 41 height 21
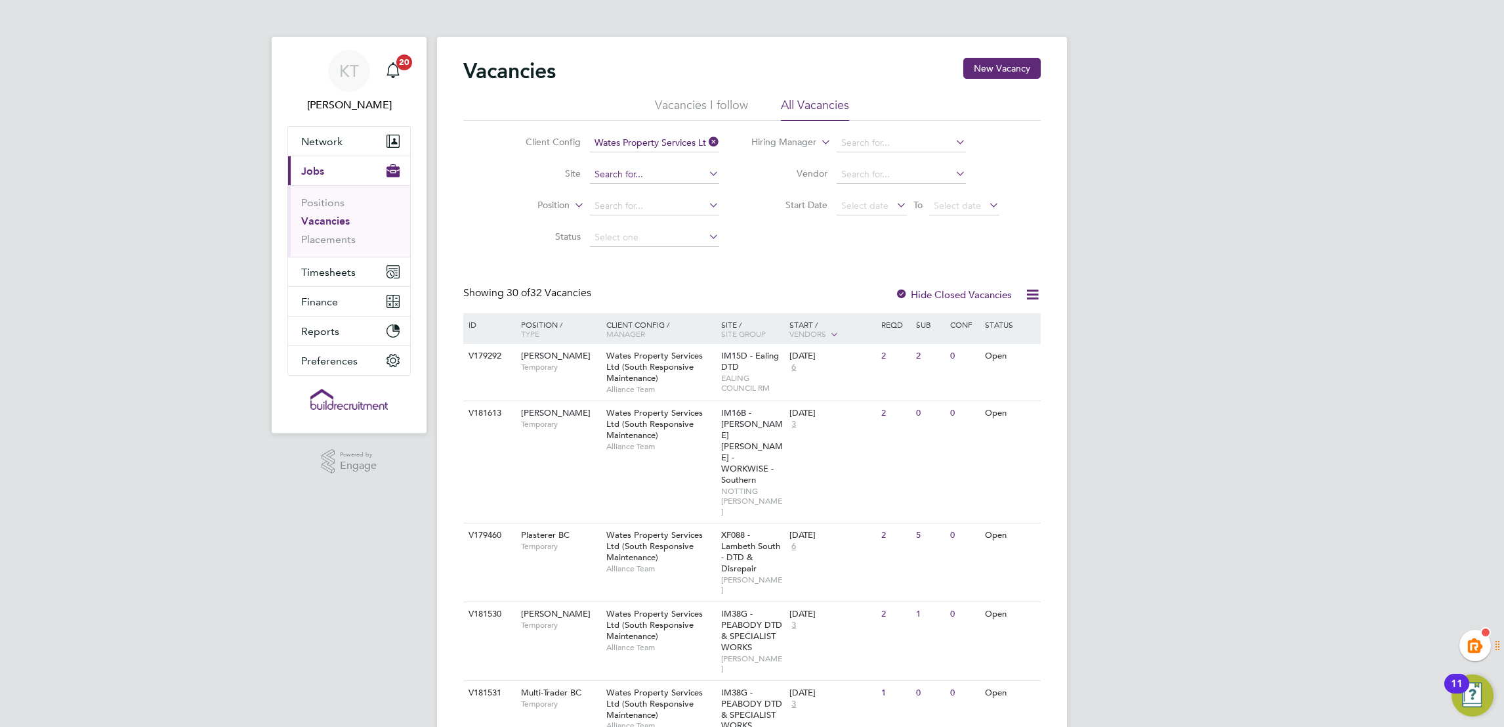
click at [645, 179] on input at bounding box center [654, 174] width 129 height 18
click at [682, 188] on li "IM38G - PEABODY DTD & SPECIALIST WORKS" at bounding box center [692, 192] width 206 height 18
type input "IM38G - PEABODY DTD & SPECIALIST WORKS"
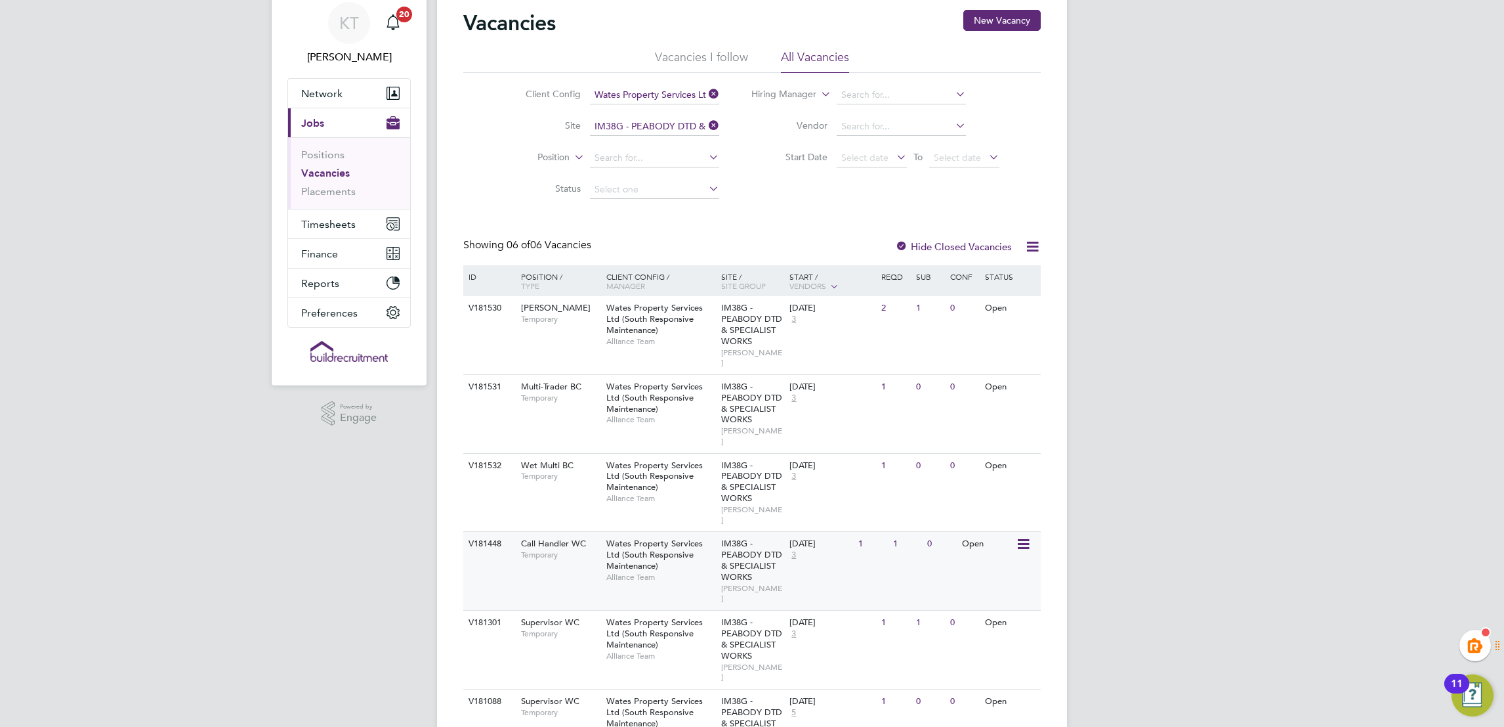
scroll to position [74, 0]
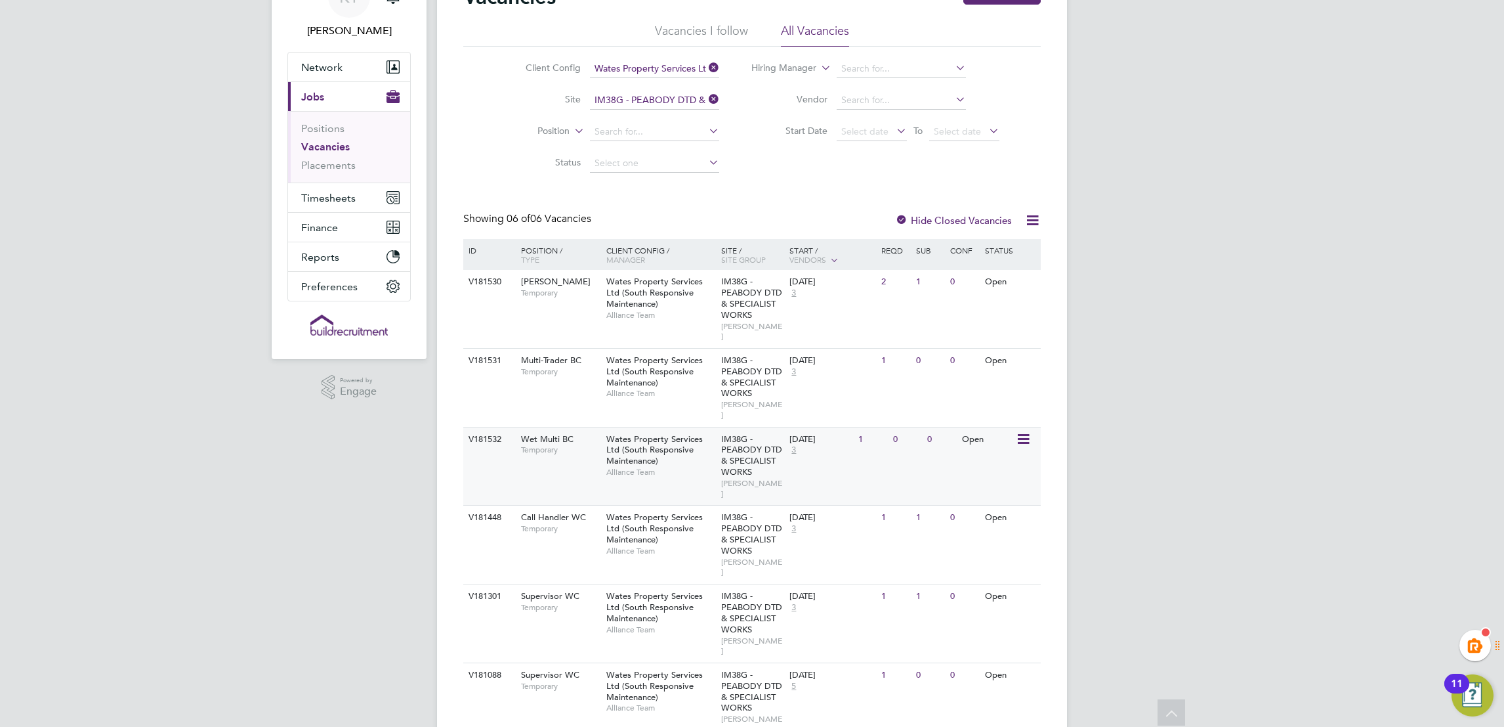
click at [523, 433] on span "Wet Multi BC" at bounding box center [547, 438] width 53 height 11
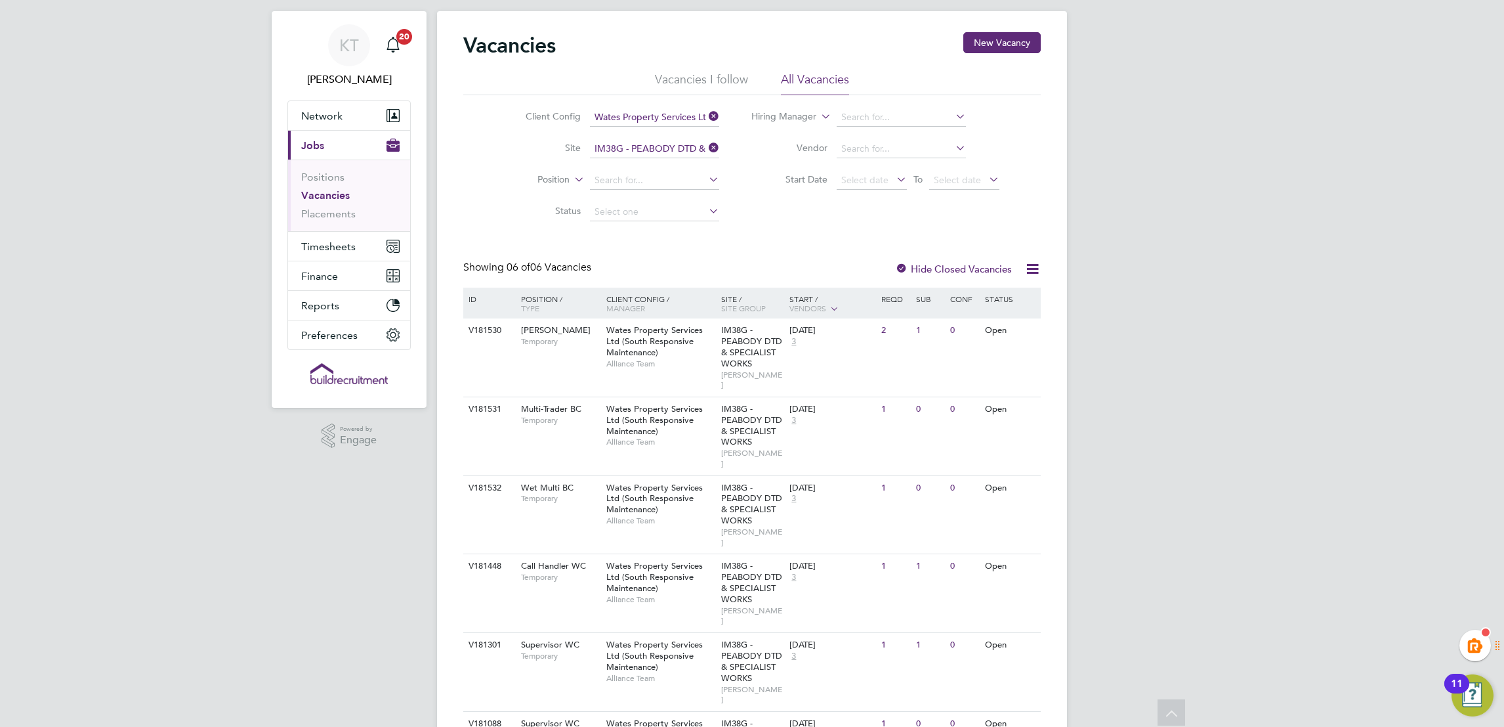
scroll to position [0, 0]
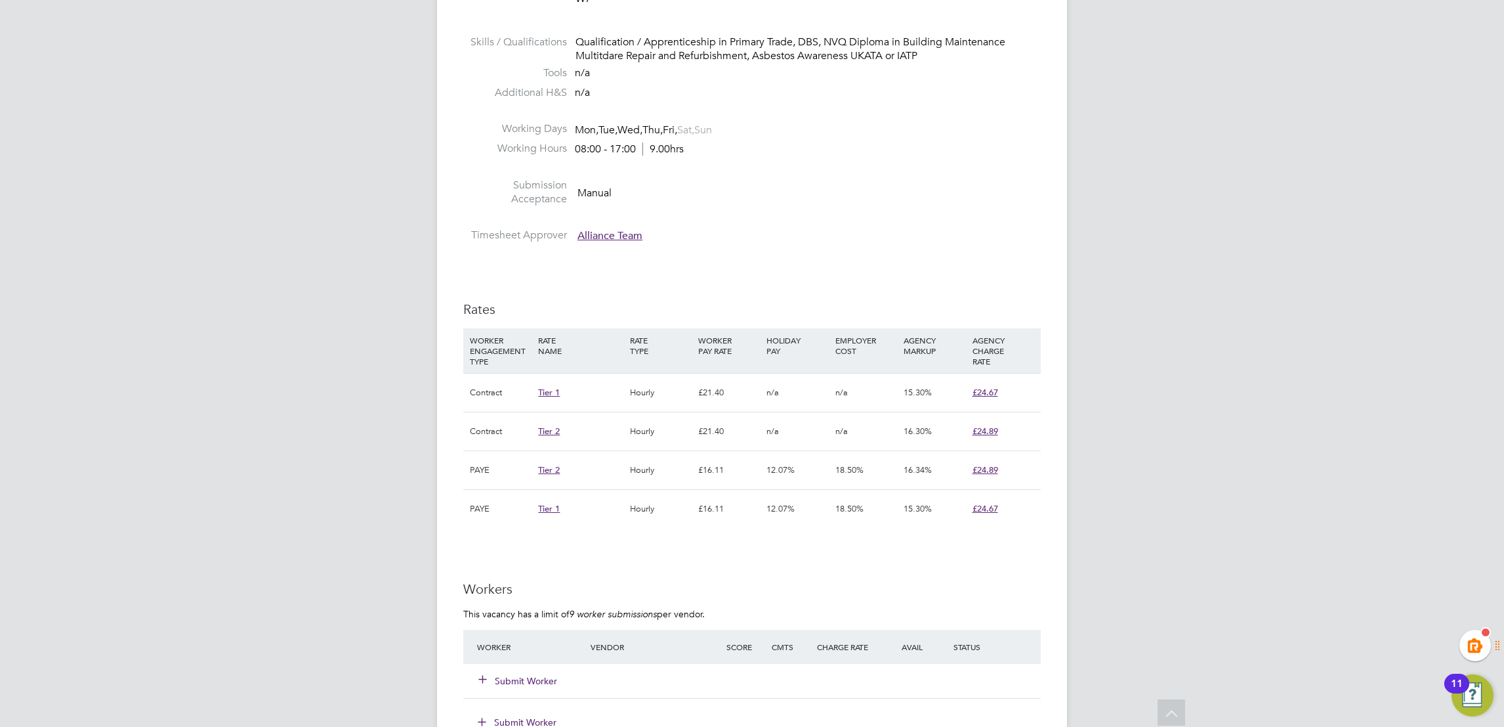
scroll to position [1181, 0]
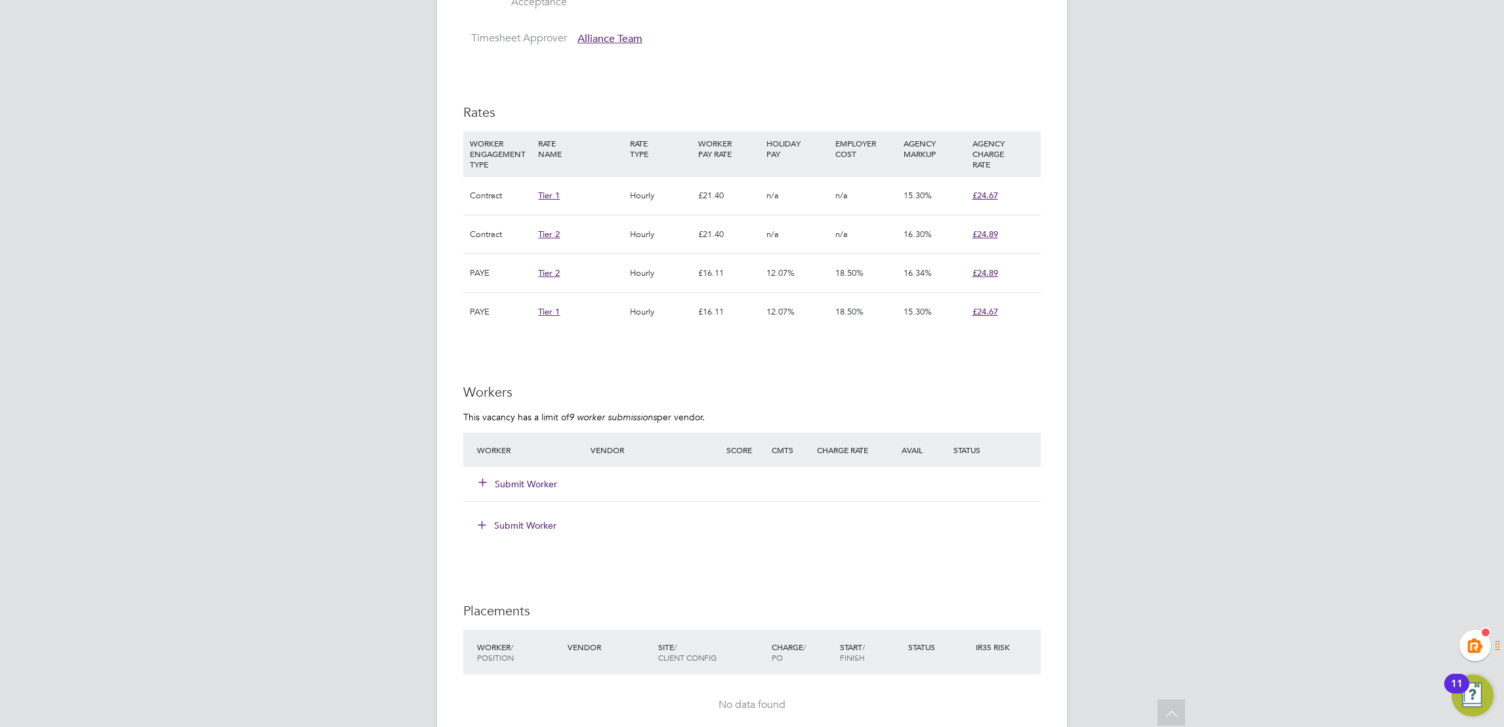
click at [534, 473] on div "Submit Worker" at bounding box center [542, 484] width 136 height 24
click at [527, 487] on button "Submit Worker" at bounding box center [518, 483] width 79 height 13
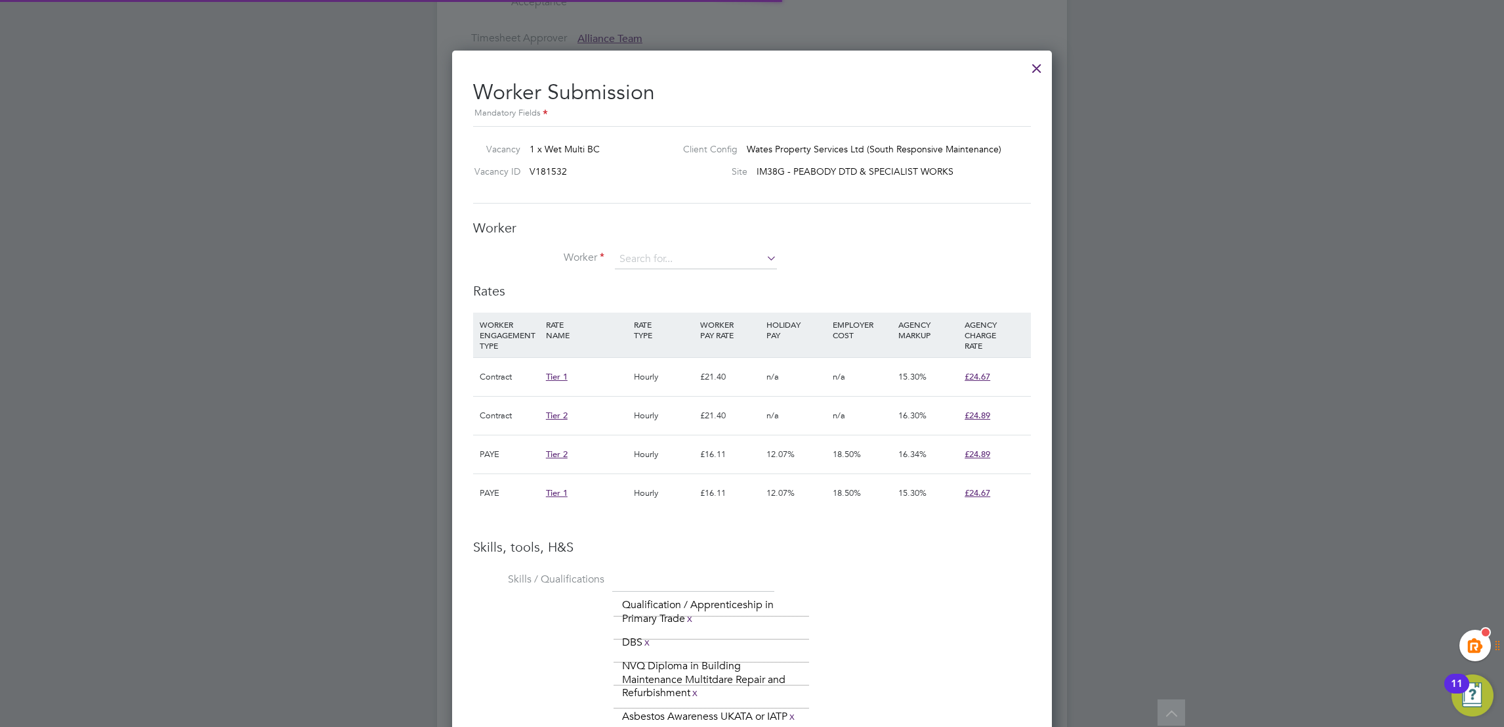
scroll to position [38, 89]
click at [696, 263] on input at bounding box center [696, 259] width 162 height 20
click at [702, 251] on input "radek" at bounding box center [696, 259] width 162 height 20
type input "r"
click at [684, 255] on input at bounding box center [696, 259] width 162 height 20
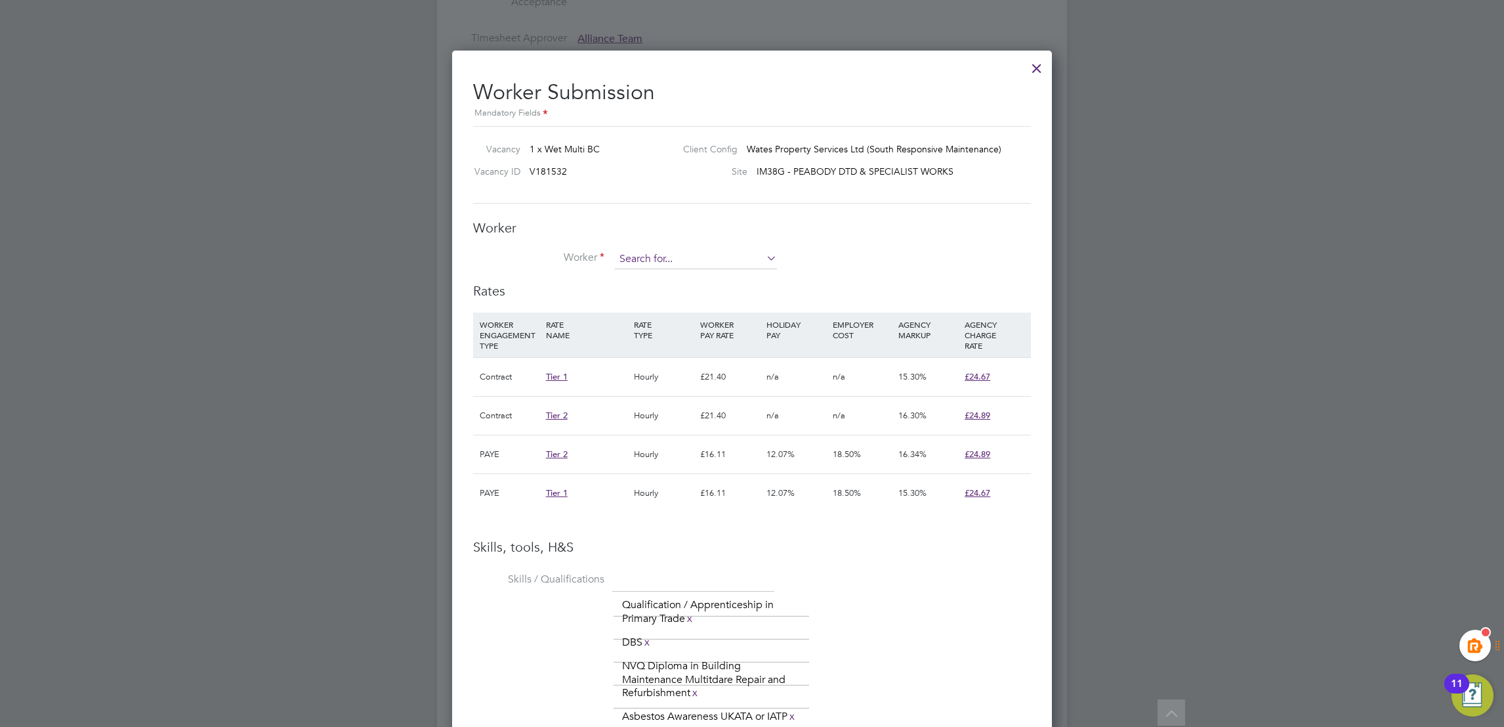
paste input "rccezary@email.com"
type input "rccezary@email.com"
click at [764, 259] on icon at bounding box center [764, 258] width 0 height 18
click at [687, 256] on input at bounding box center [696, 259] width 162 height 20
paste input "rccezary@email.com"
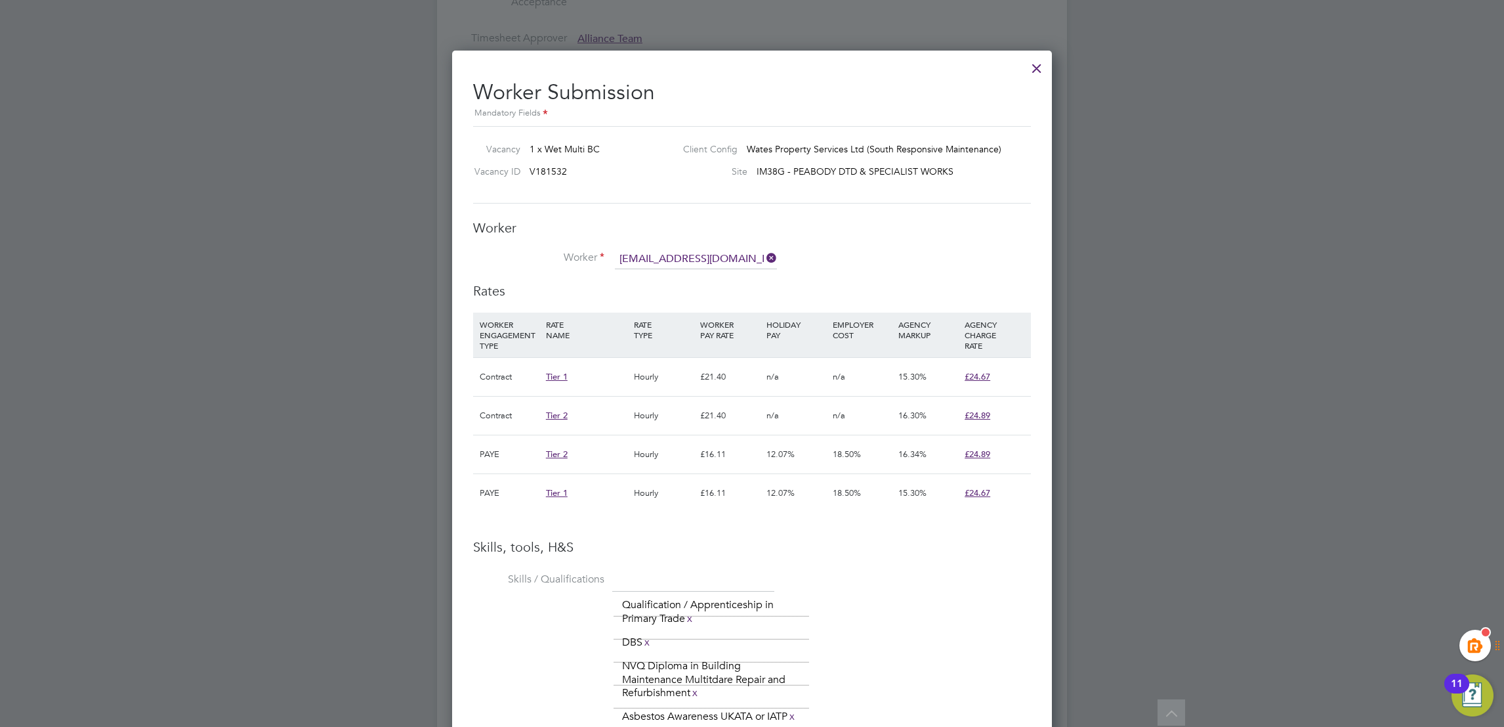
type input "rccezary@email.com"
click at [1037, 68] on div at bounding box center [1037, 65] width 24 height 24
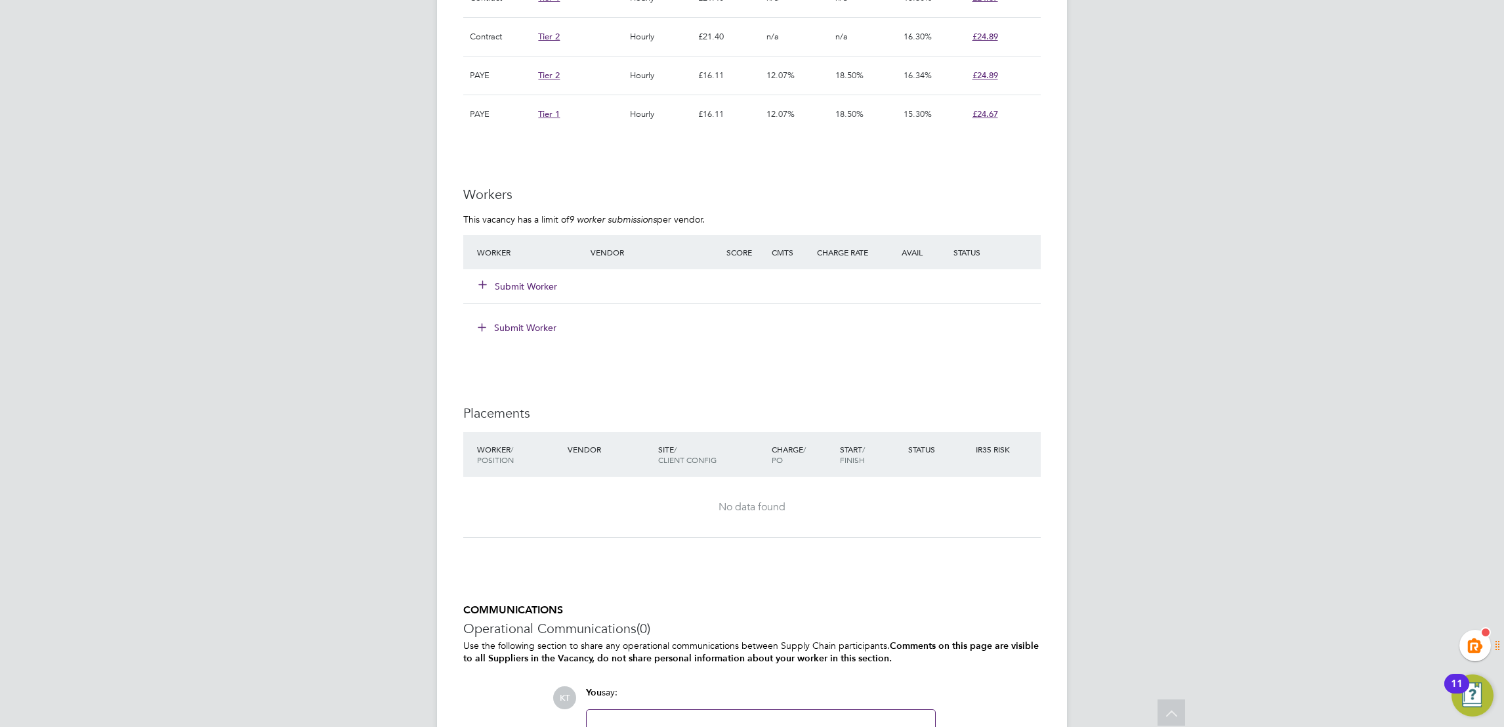
click at [523, 292] on button "Submit Worker" at bounding box center [518, 286] width 79 height 13
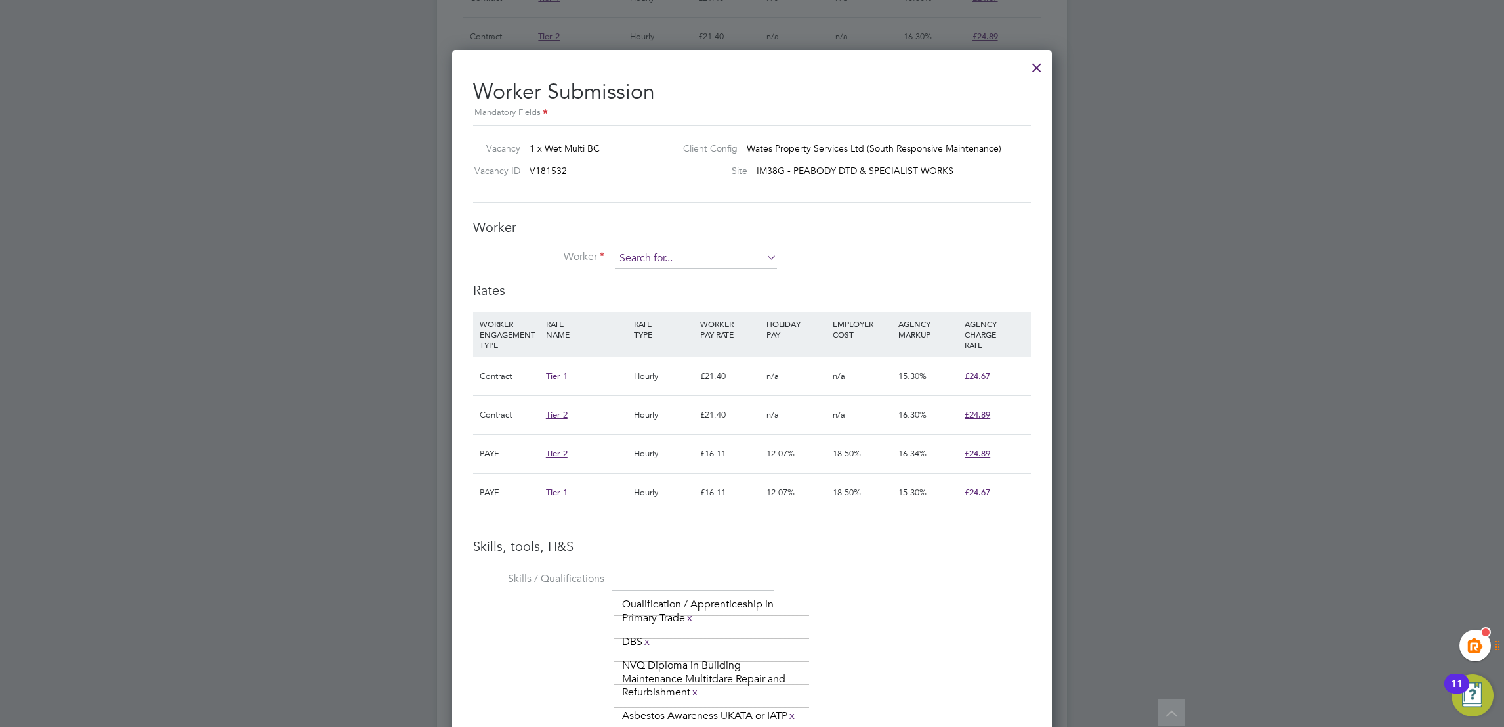
click at [677, 253] on input at bounding box center [696, 259] width 162 height 20
type input "r"
paste input "rccezary@email.com"
click at [706, 251] on input "rccezary@email.com" at bounding box center [696, 259] width 162 height 20
click at [717, 276] on b "rccezary@email.com" at bounding box center [780, 276] width 160 height 11
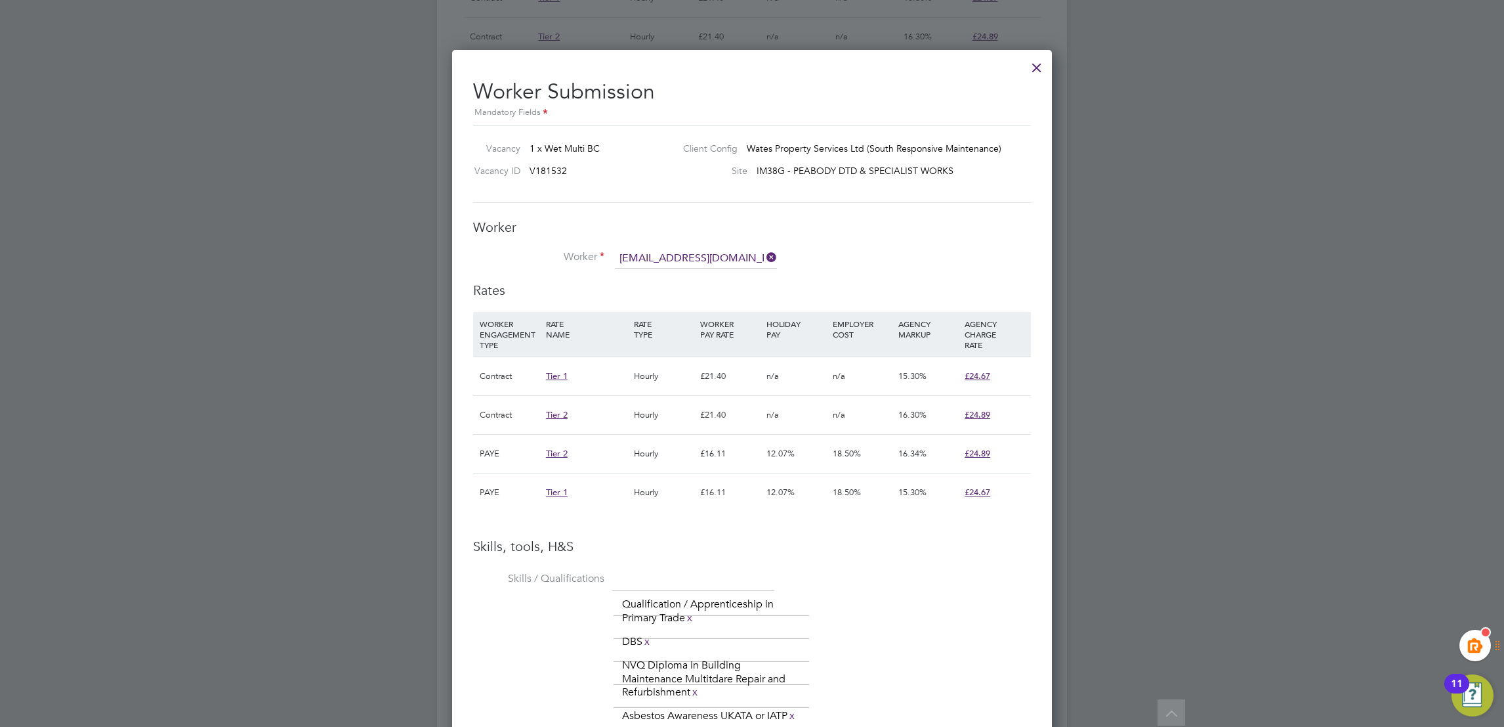
type input "Radoslaw Eksman (rccezary@email.com)"
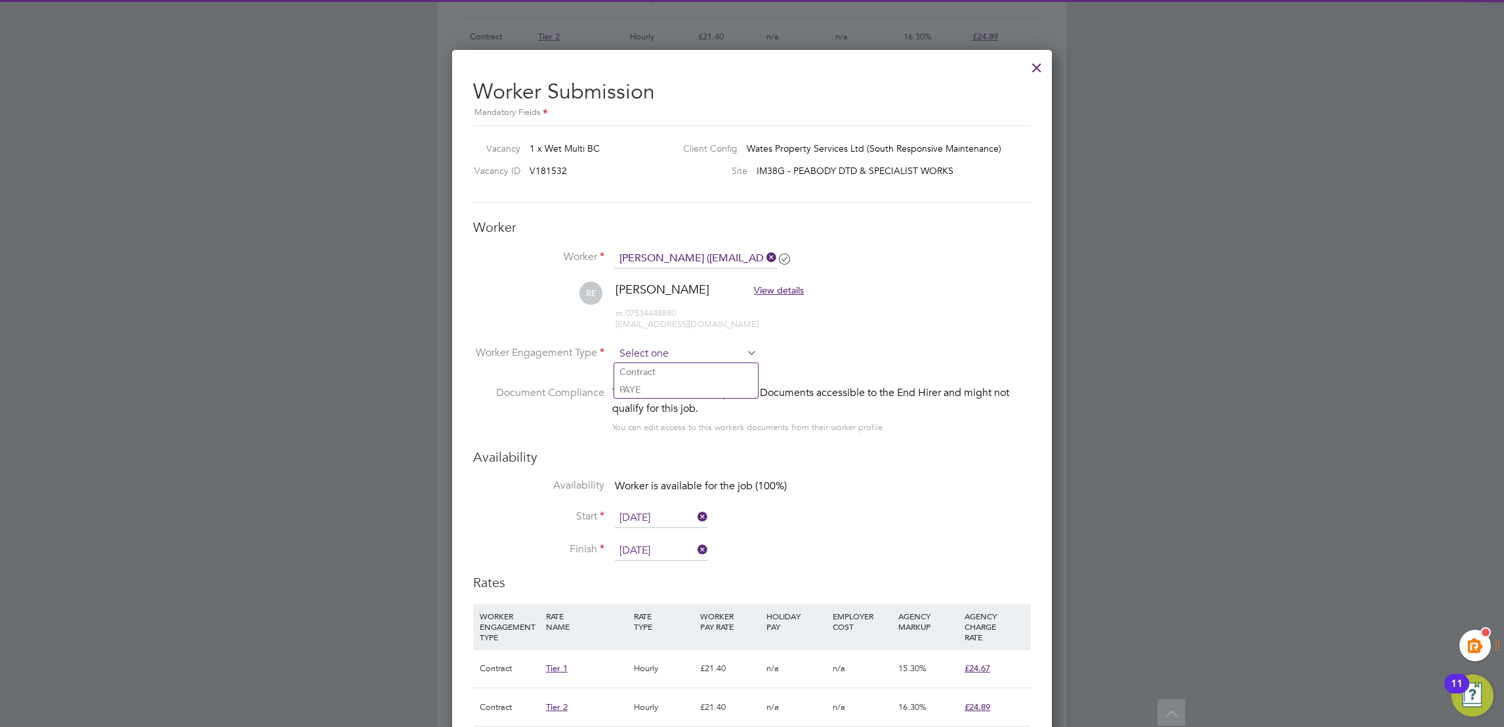
click at [654, 345] on input at bounding box center [686, 354] width 142 height 20
click at [678, 374] on li "Contract" at bounding box center [686, 371] width 144 height 17
type input "Contract"
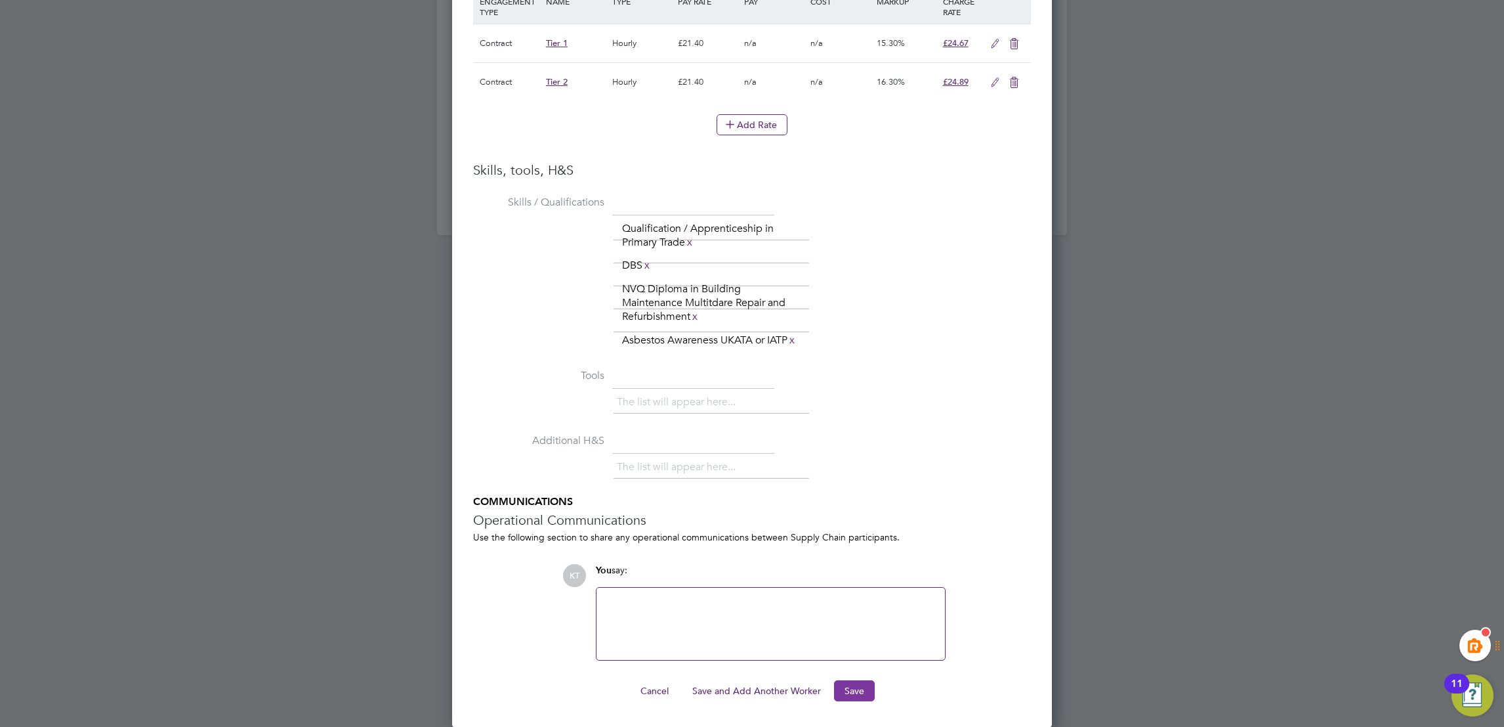
click at [857, 692] on button "Save" at bounding box center [854, 690] width 41 height 21
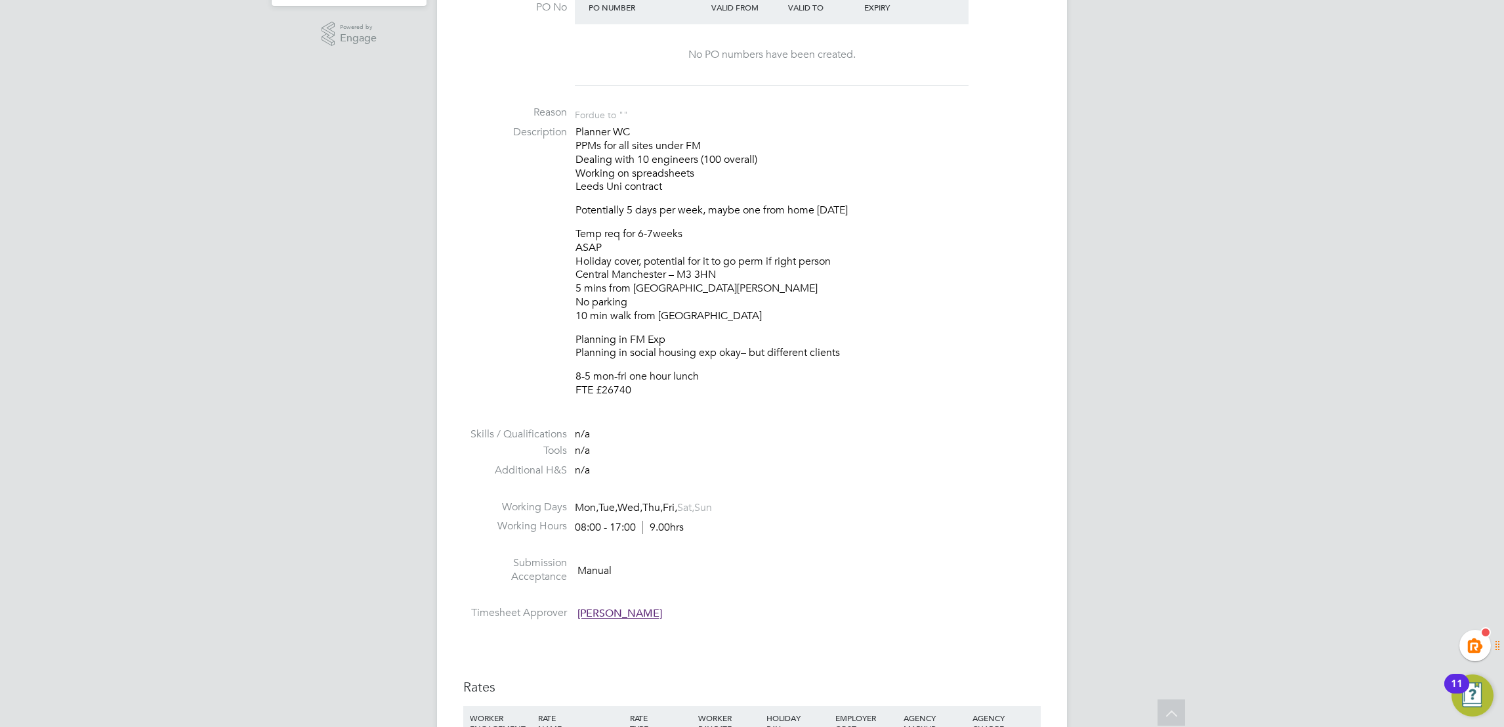
scroll to position [394, 0]
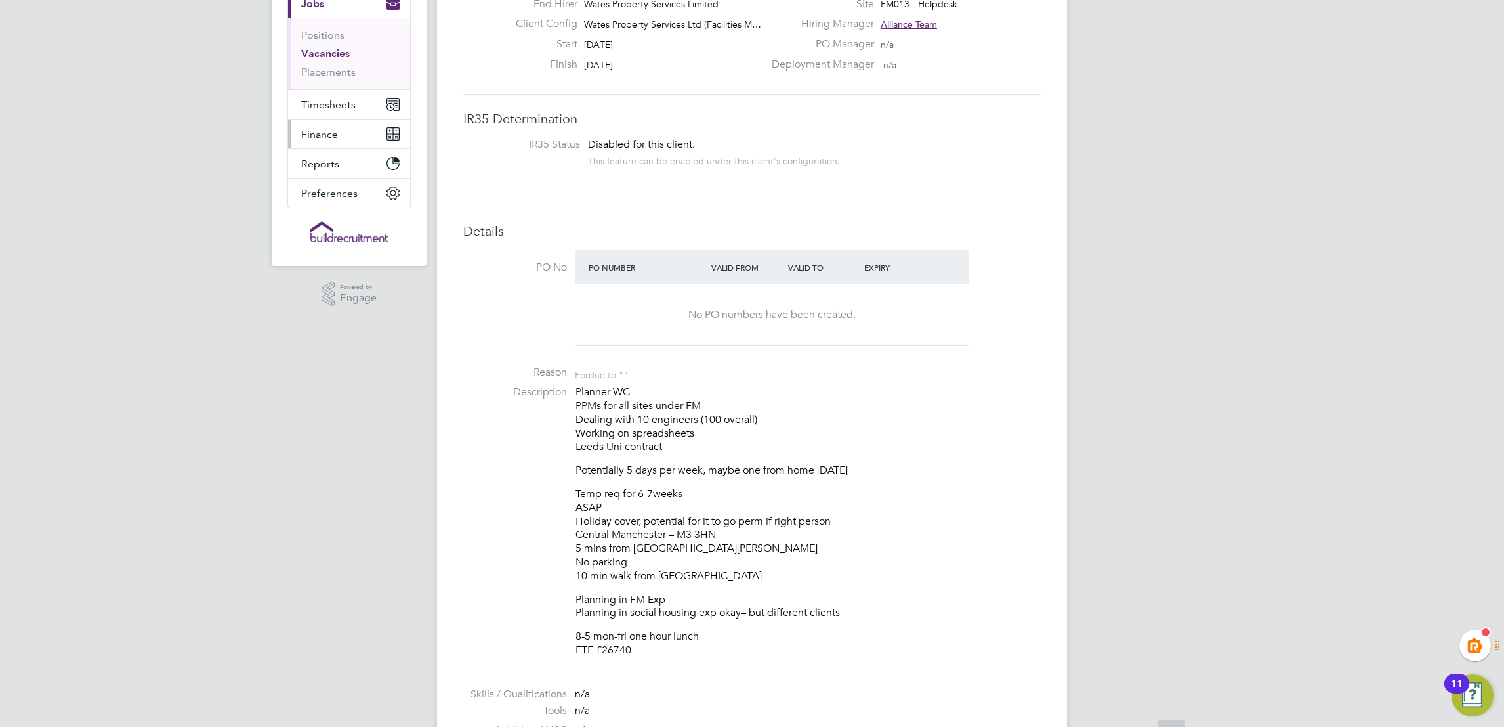
scroll to position [197, 0]
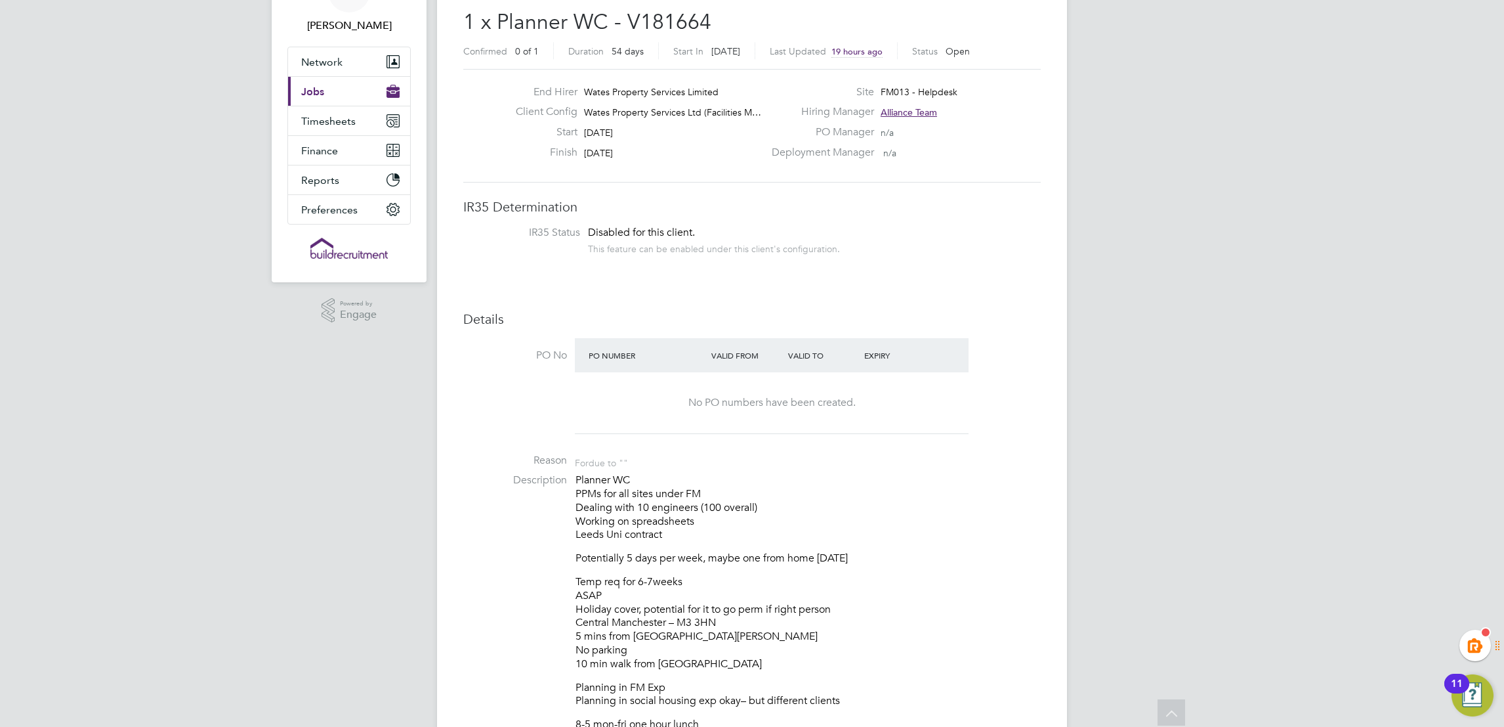
scroll to position [0, 0]
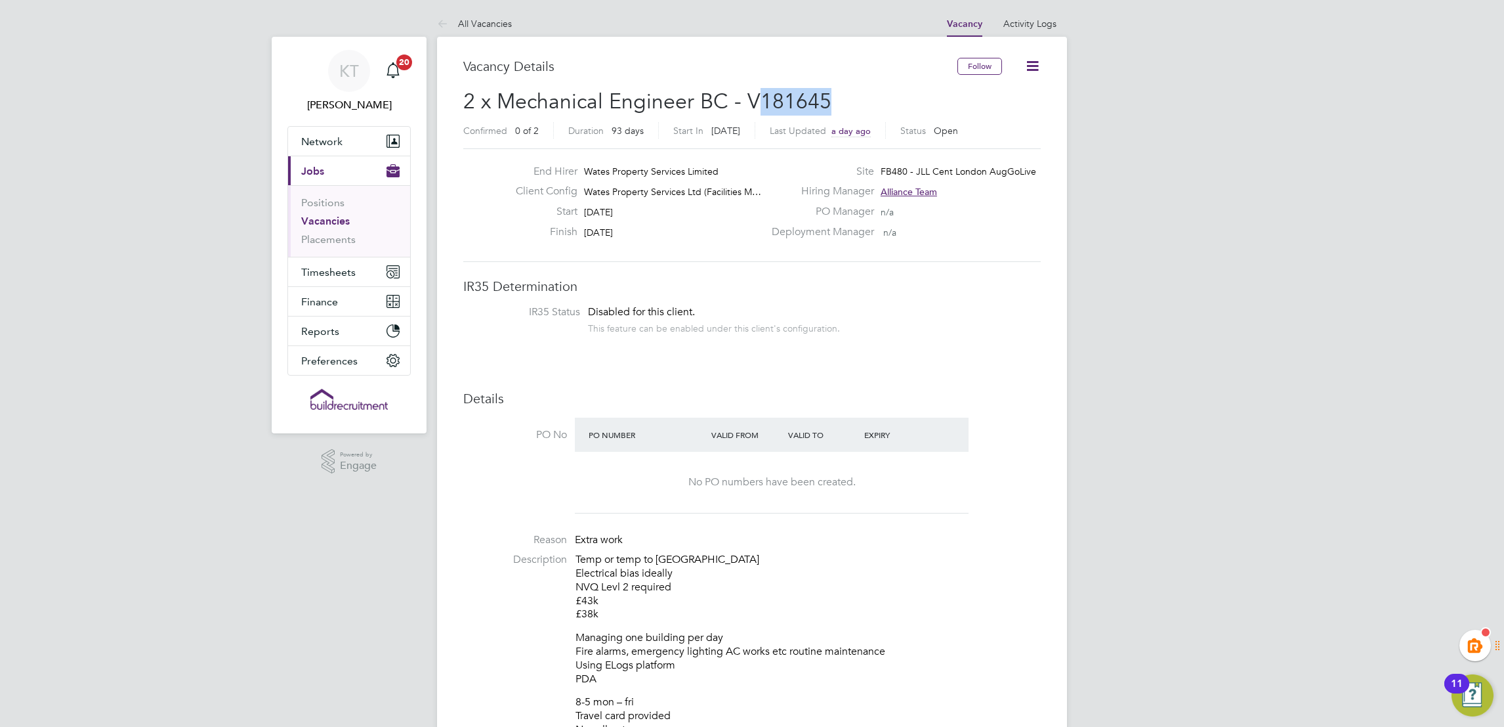
drag, startPoint x: 824, startPoint y: 99, endPoint x: 761, endPoint y: 109, distance: 63.1
click at [761, 109] on span "2 x Mechanical Engineer BC - V181645" at bounding box center [647, 102] width 368 height 26
copy span "181645"
click at [983, 397] on h3 "Details" at bounding box center [752, 398] width 578 height 17
